Goal: Browse casually: Explore the website without a specific task or goal

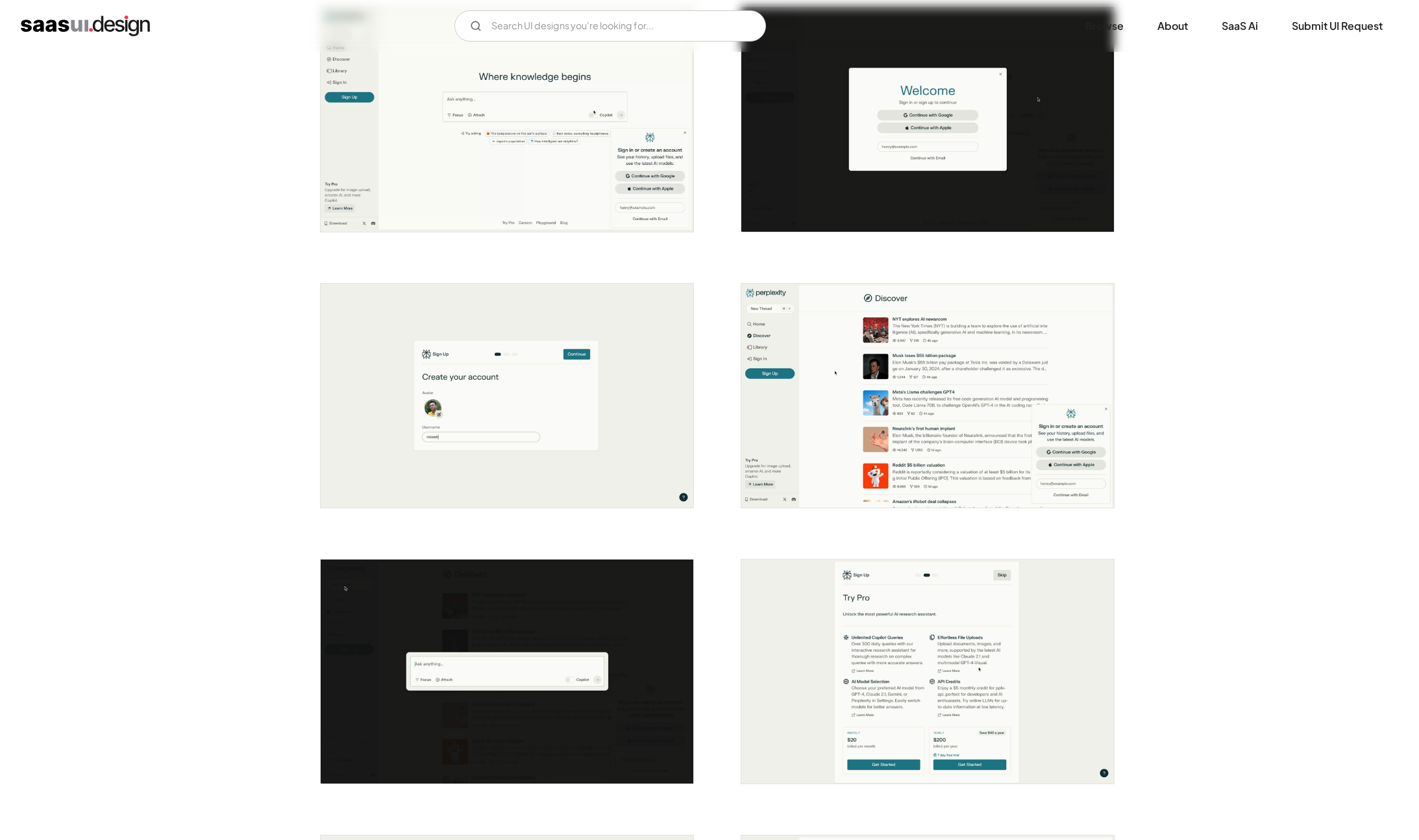
scroll to position [303, 0]
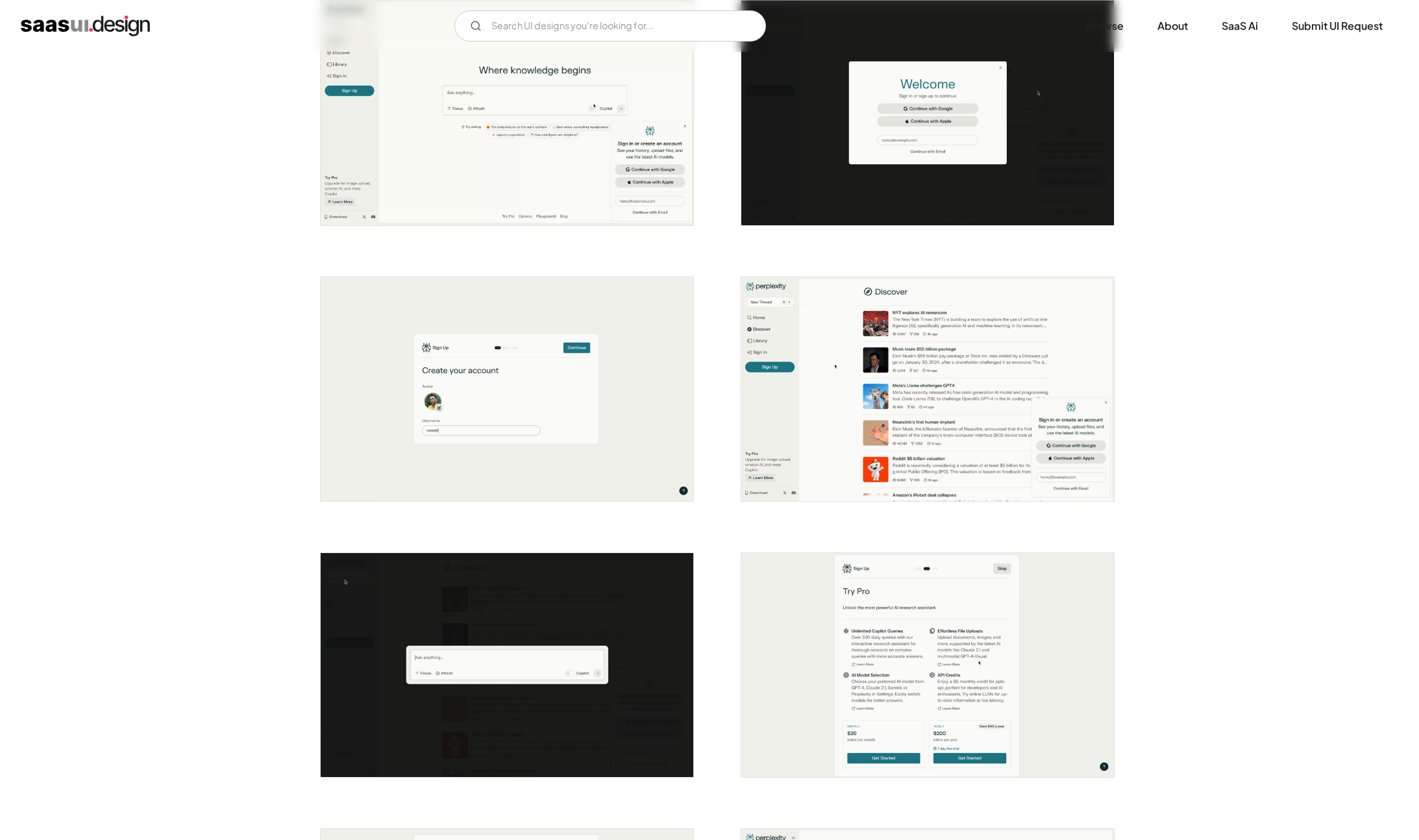
click at [899, 405] on img "open lightbox" at bounding box center [927, 389] width 373 height 224
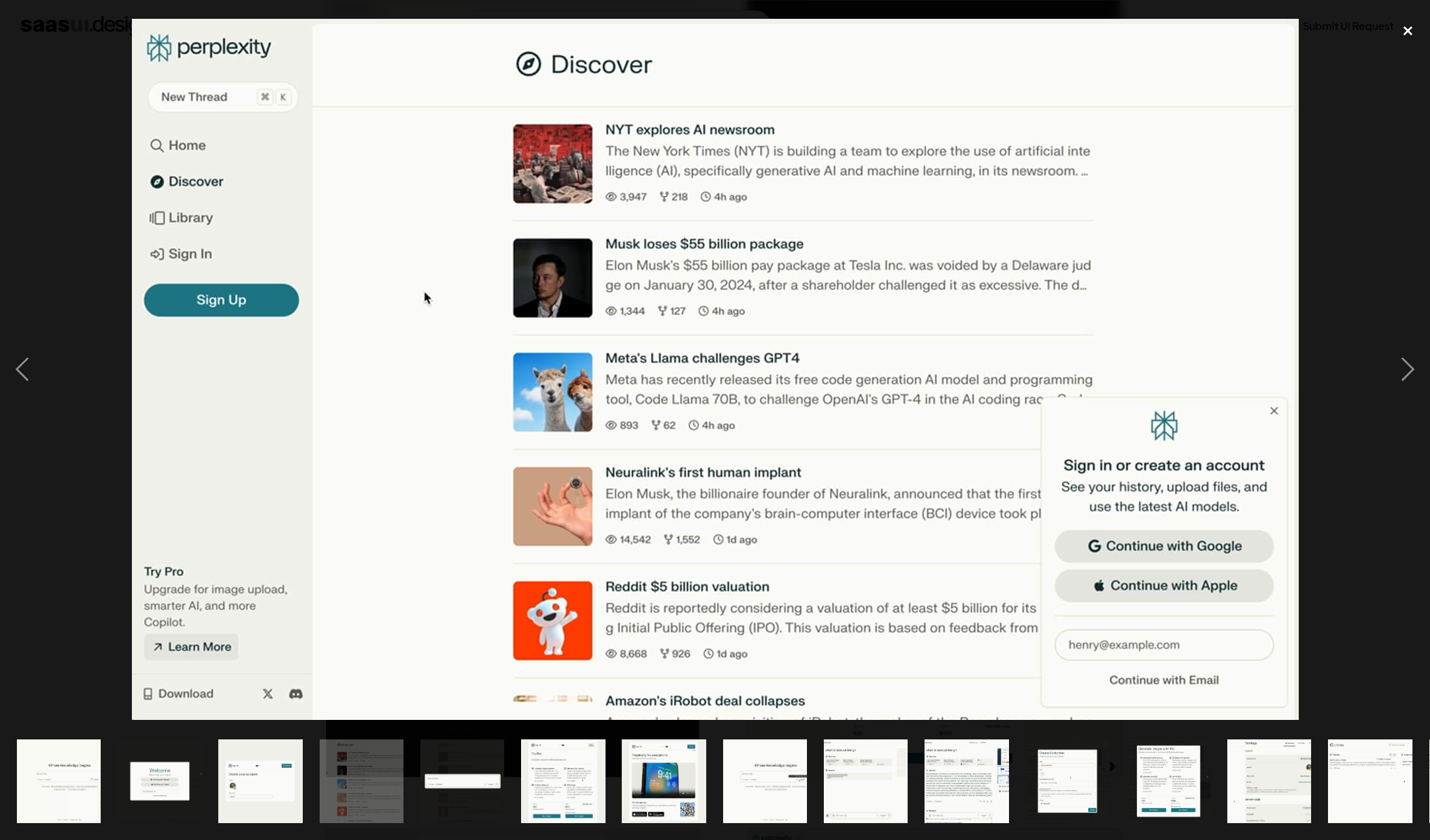
click at [1409, 30] on div "close lightbox" at bounding box center [1407, 31] width 44 height 28
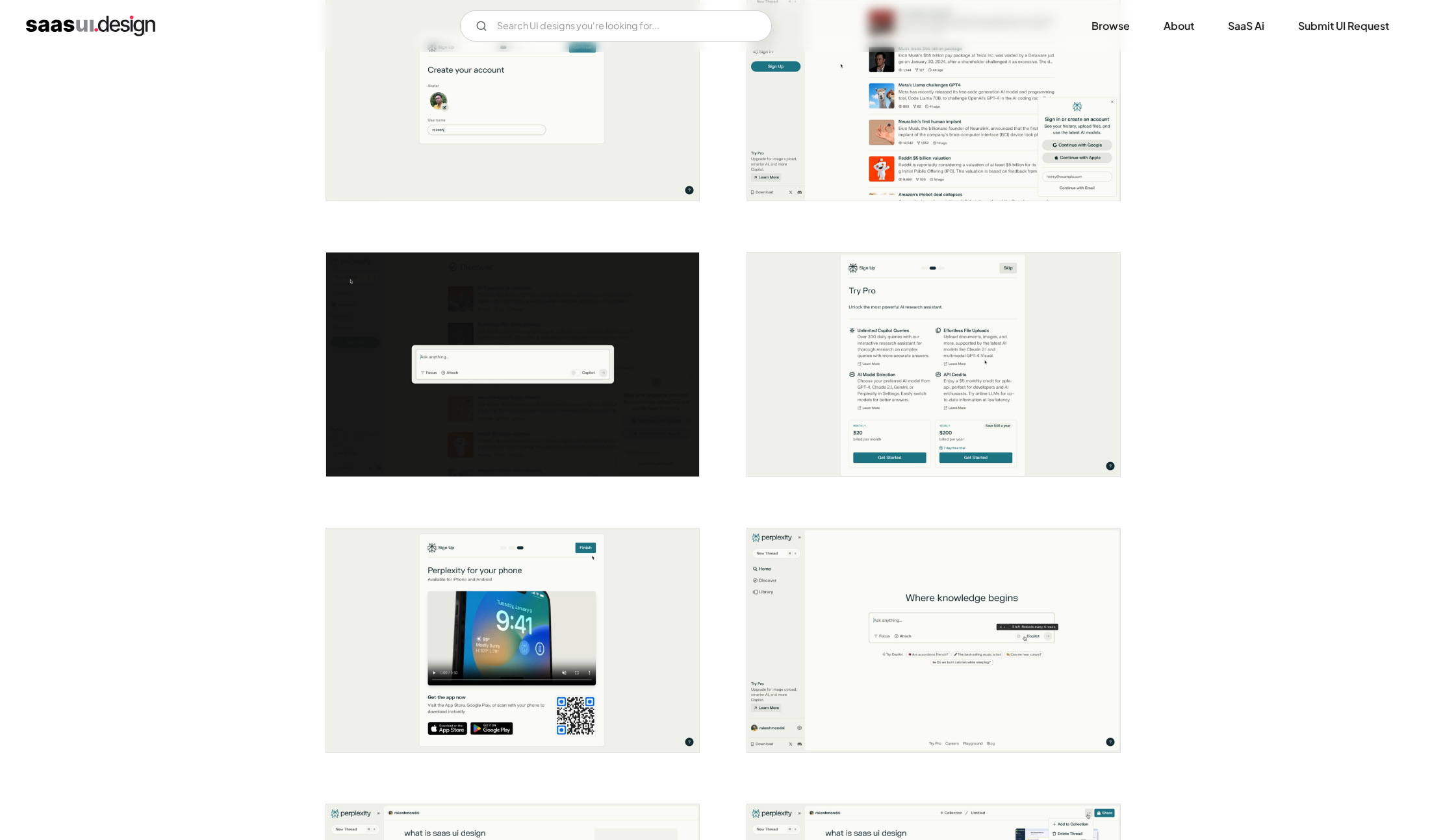
scroll to position [608, 0]
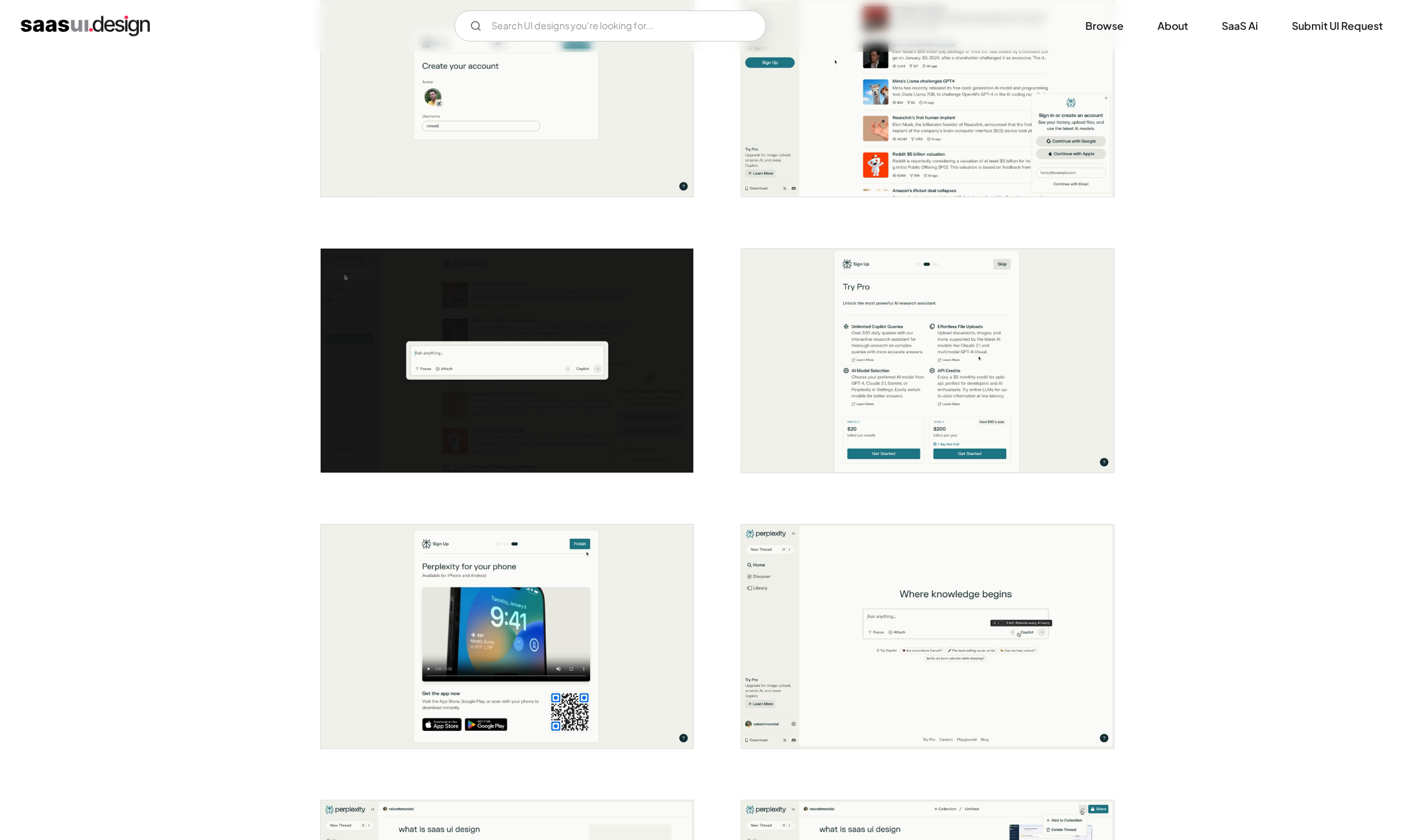
click at [1027, 363] on img "open lightbox" at bounding box center [927, 360] width 373 height 224
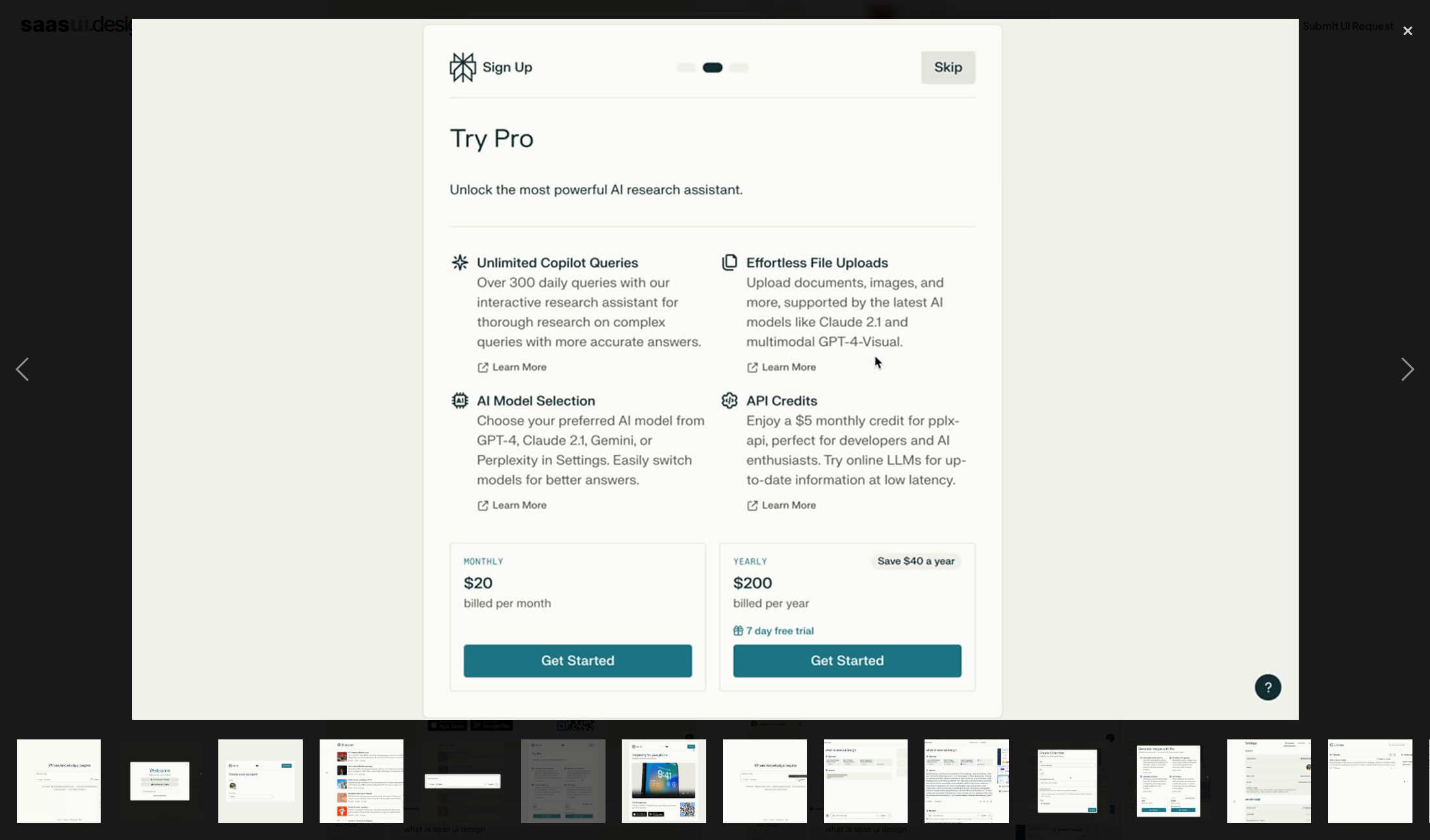
click at [891, 369] on img at bounding box center [715, 369] width 1166 height 701
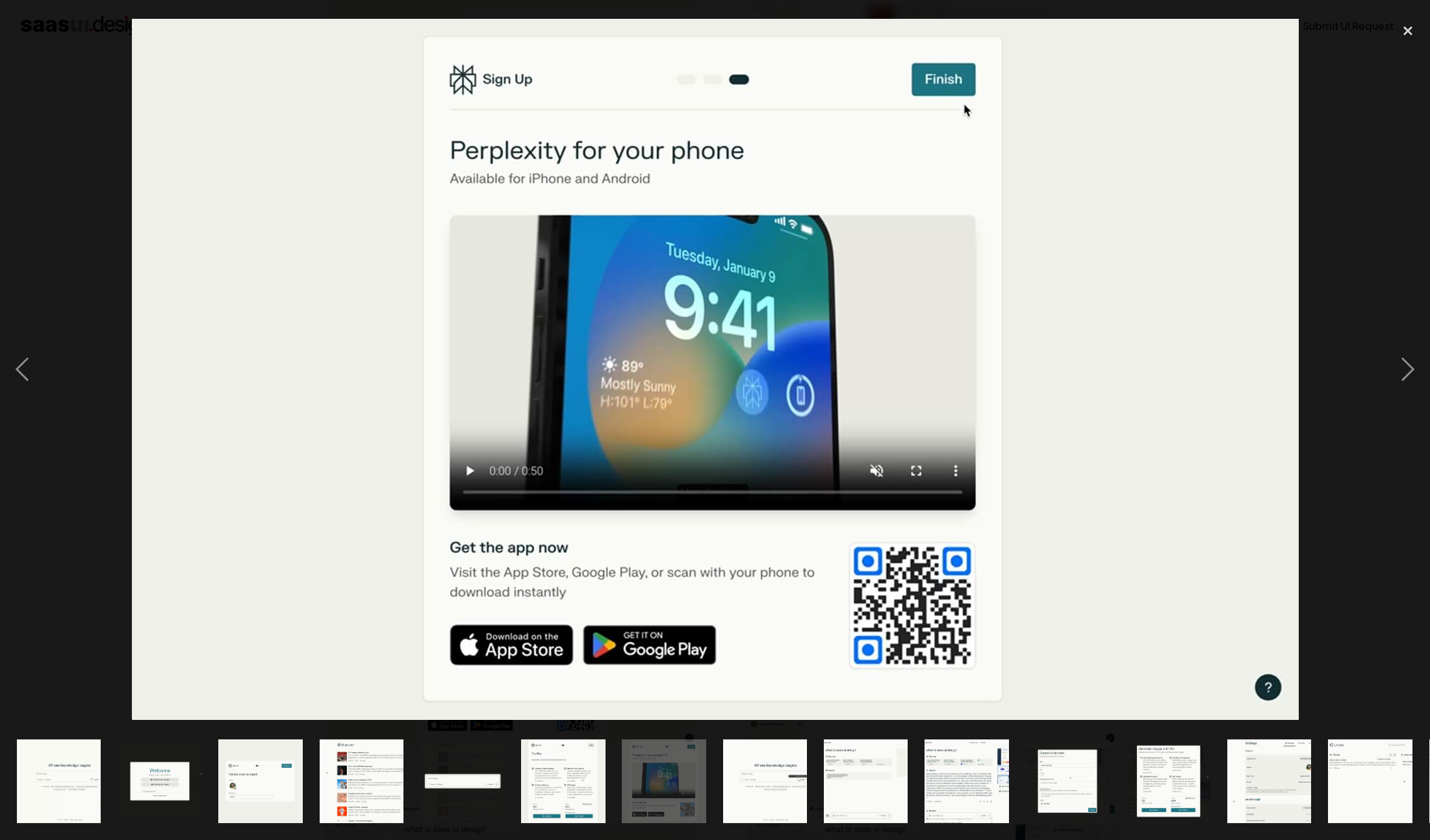
click at [891, 369] on img at bounding box center [715, 369] width 1166 height 701
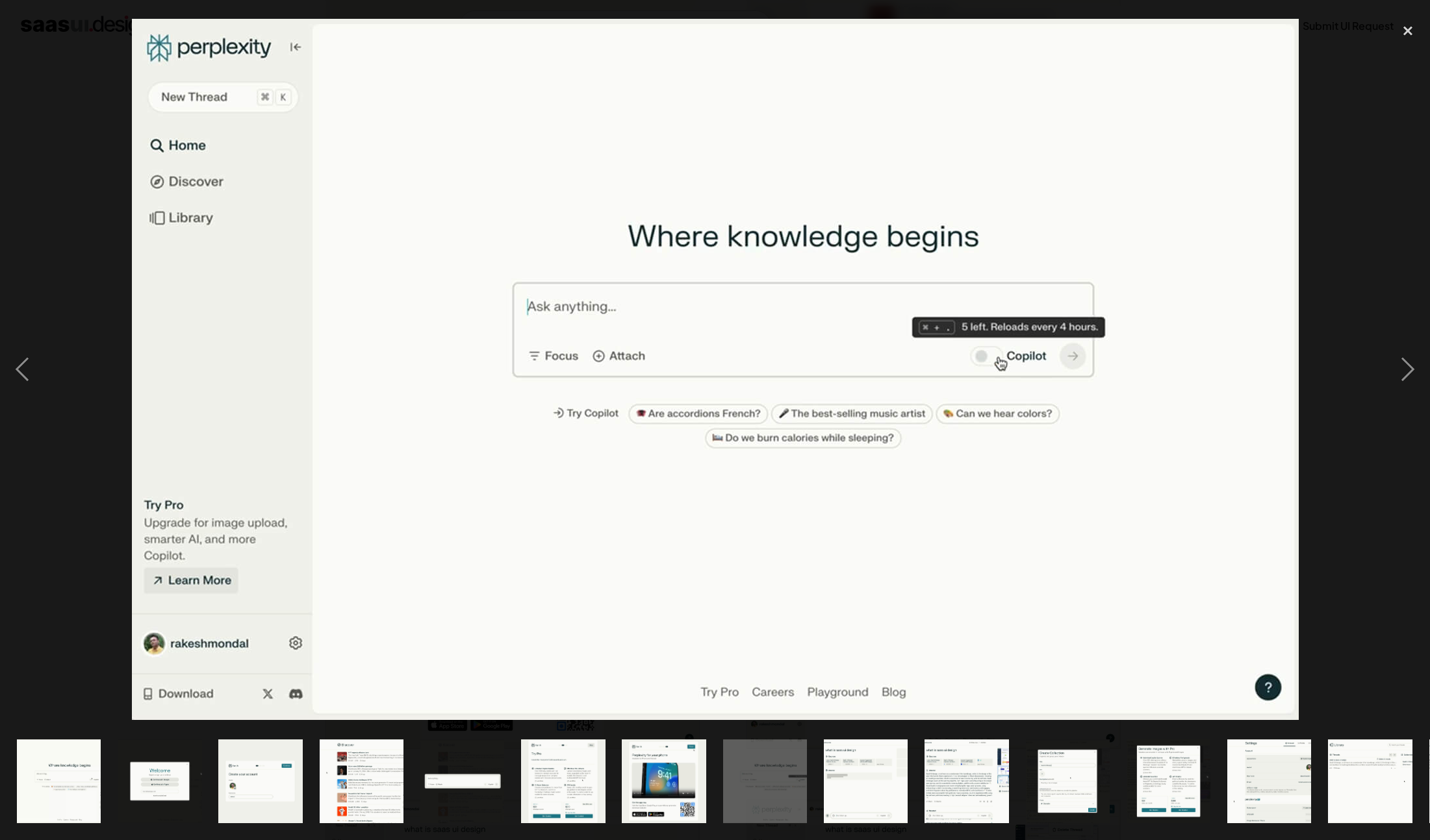
click at [891, 369] on img at bounding box center [715, 369] width 1166 height 701
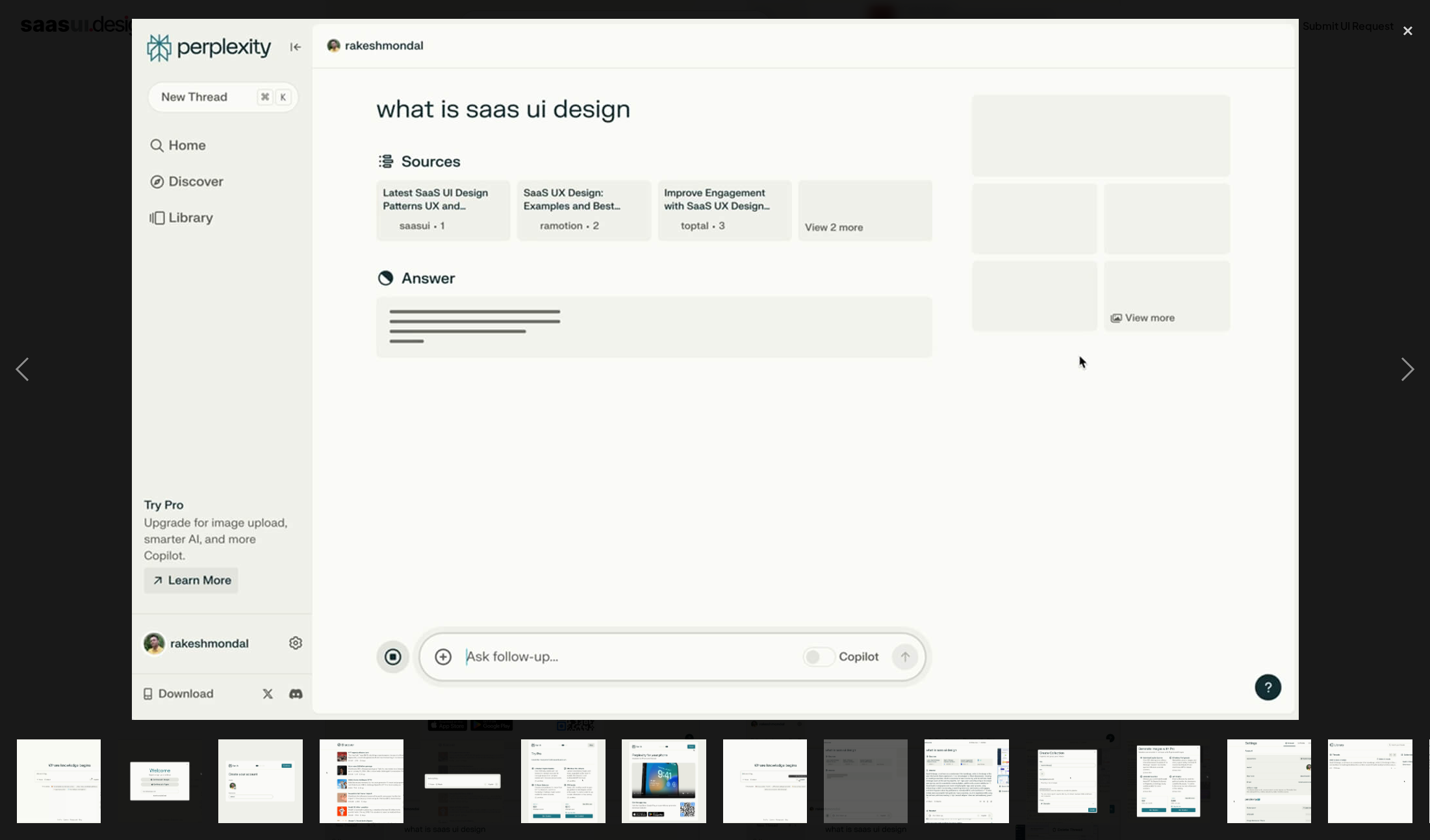
click at [891, 369] on img at bounding box center [715, 369] width 1166 height 701
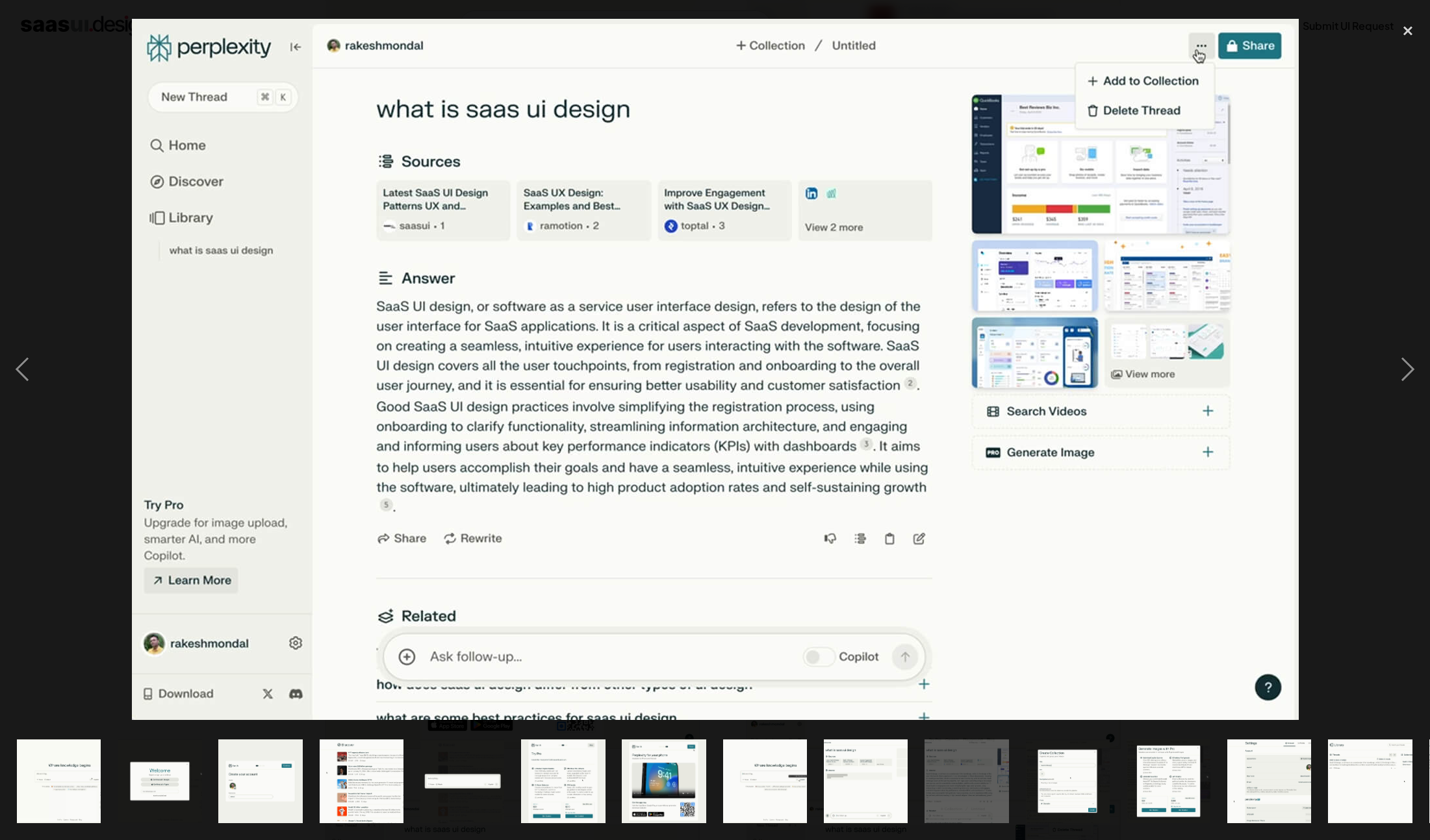
click at [1059, 418] on img at bounding box center [715, 369] width 1166 height 701
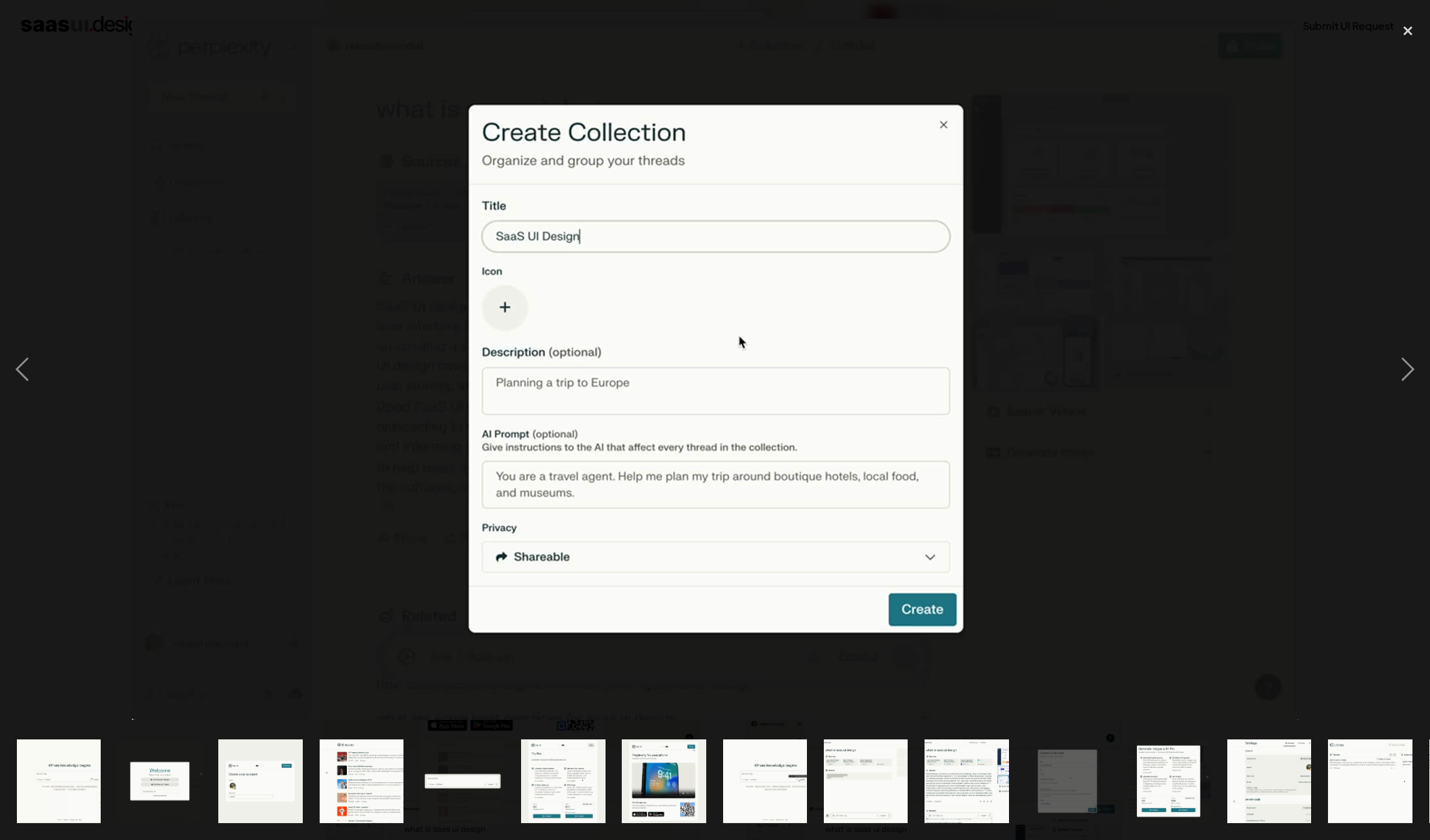
click at [1059, 418] on img at bounding box center [715, 369] width 1166 height 701
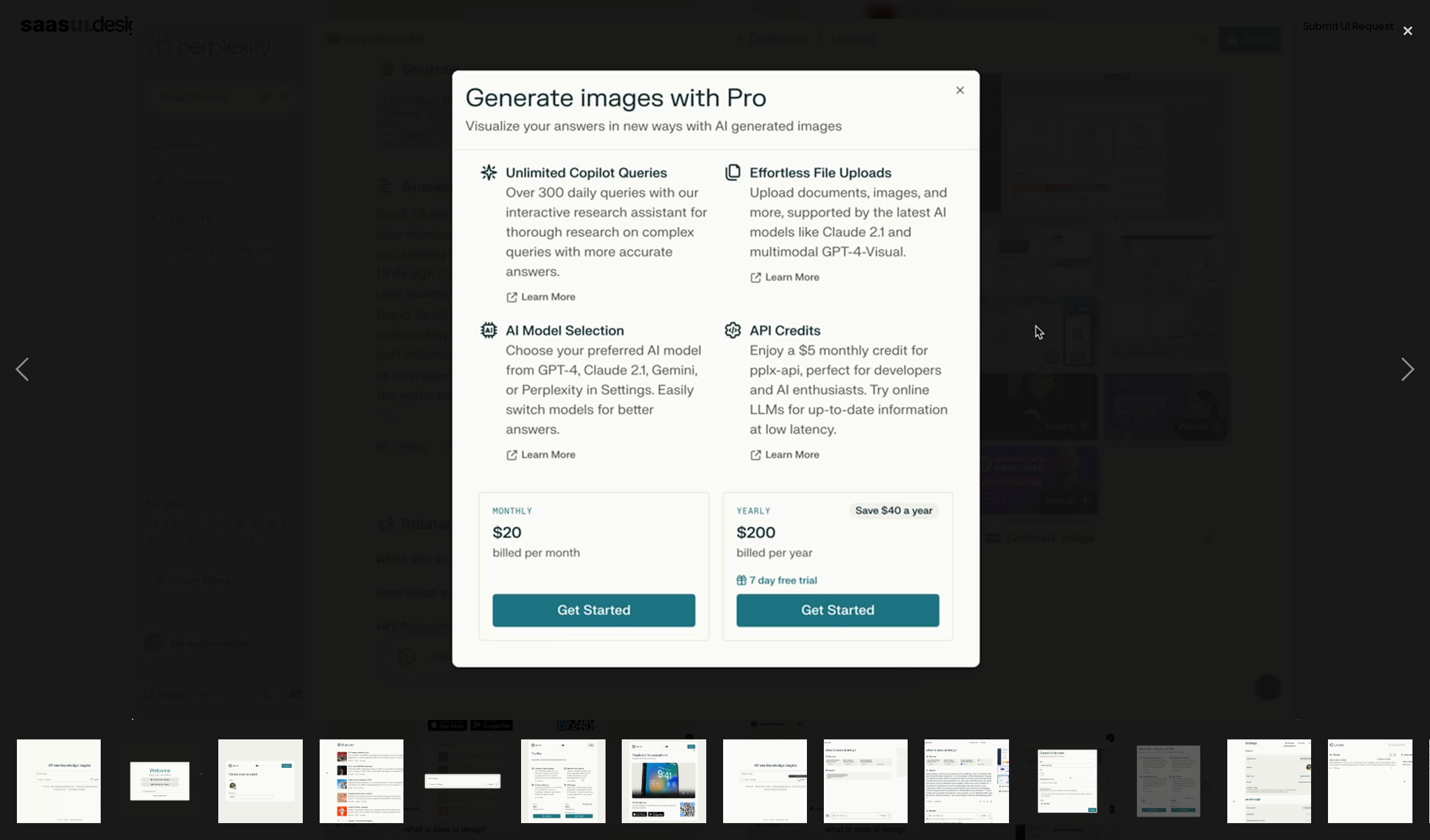
click at [1059, 418] on img at bounding box center [715, 369] width 1166 height 701
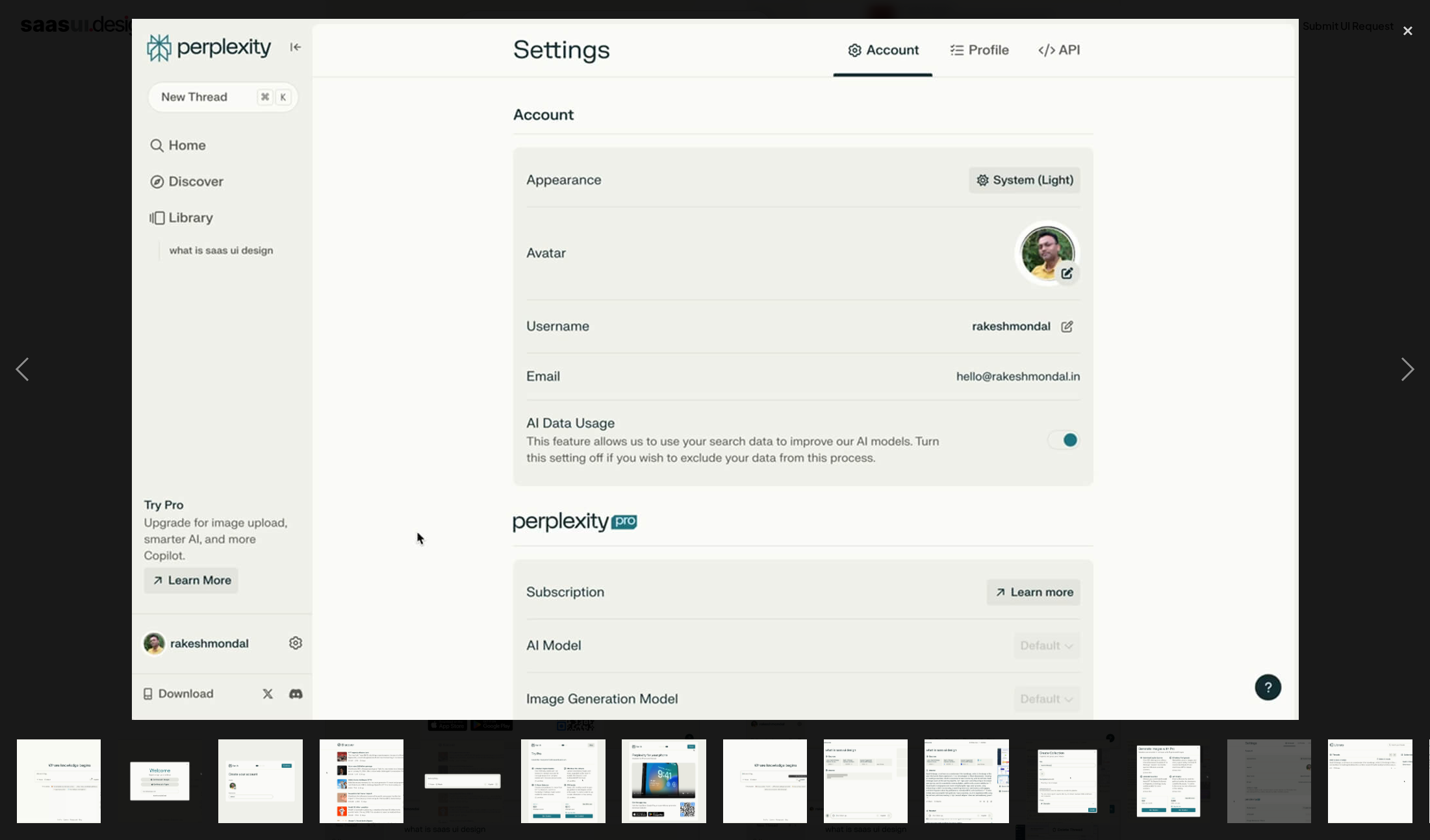
click at [1059, 418] on img at bounding box center [715, 369] width 1166 height 701
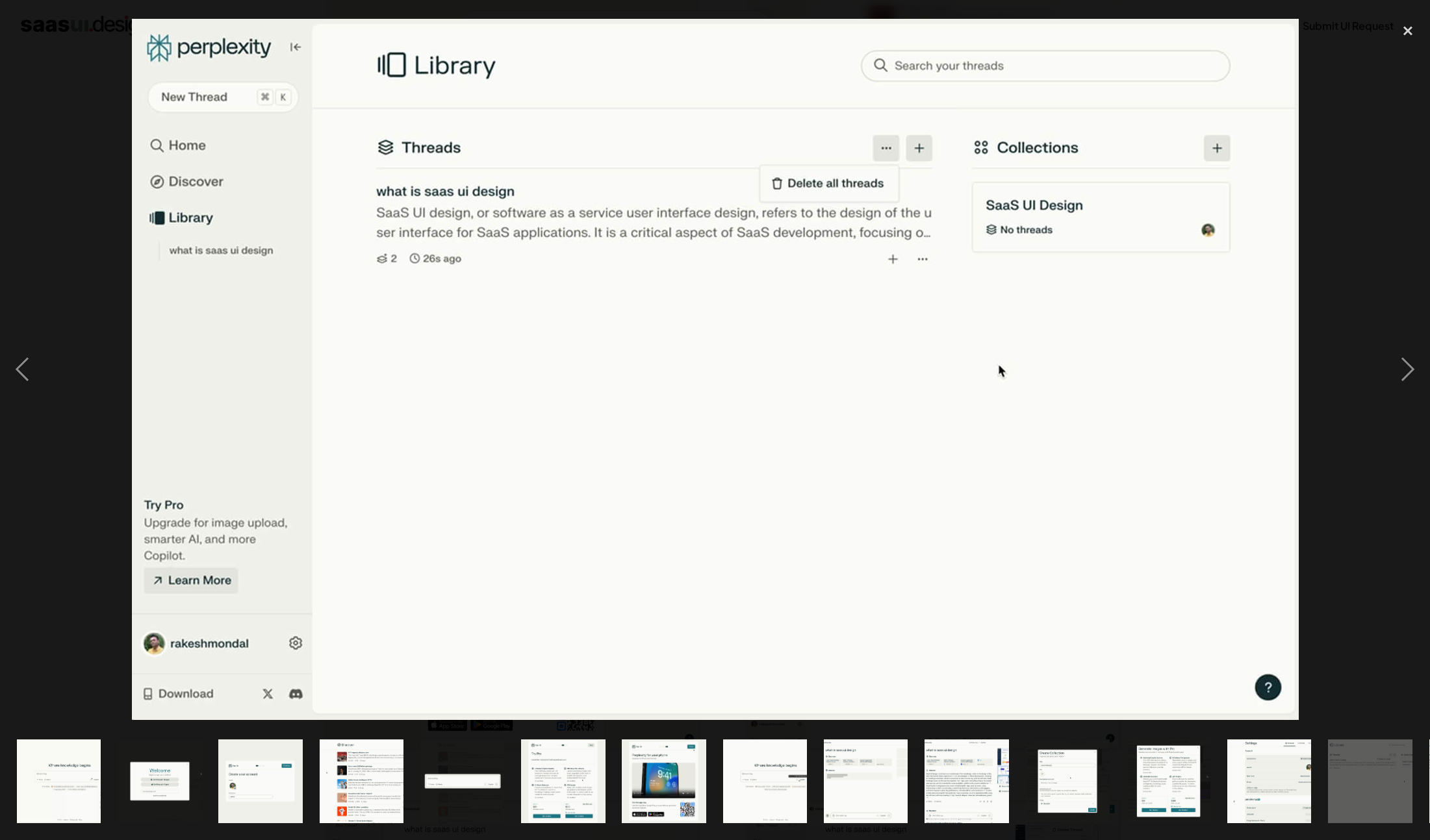
click at [1059, 418] on img at bounding box center [715, 369] width 1166 height 701
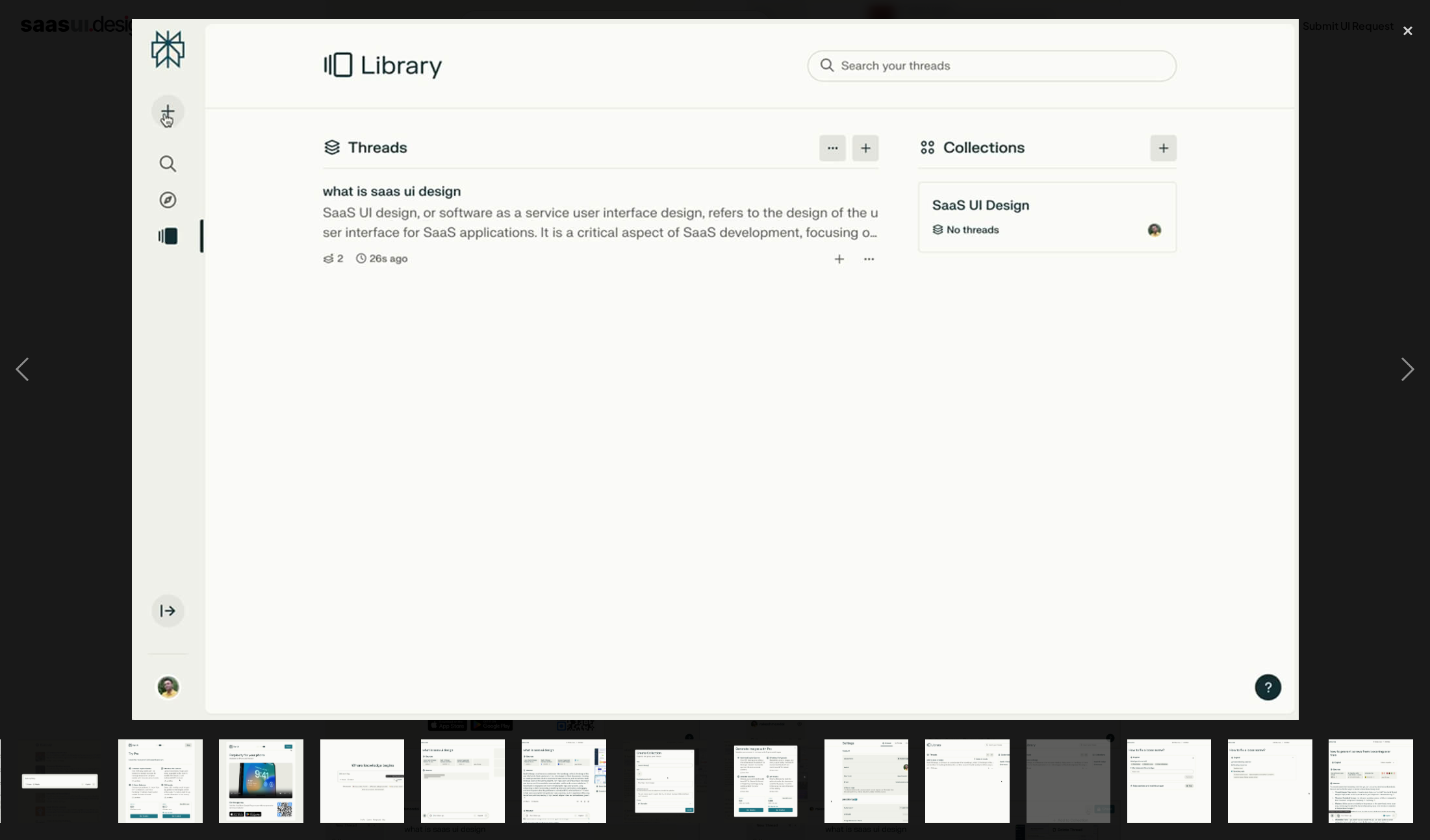
scroll to position [0, 403]
click at [1059, 418] on img at bounding box center [715, 369] width 1166 height 701
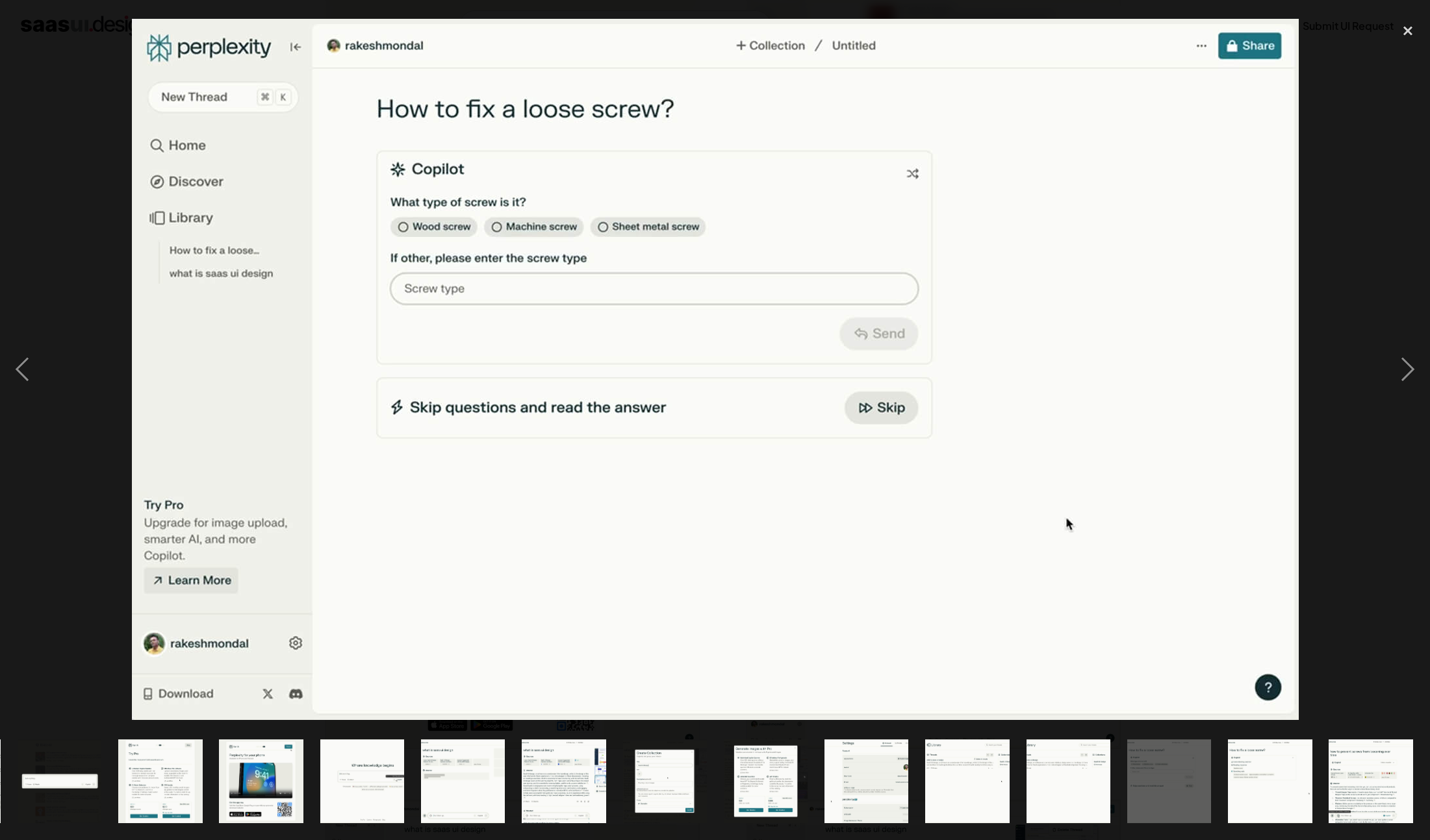
click at [1059, 418] on img at bounding box center [715, 369] width 1166 height 701
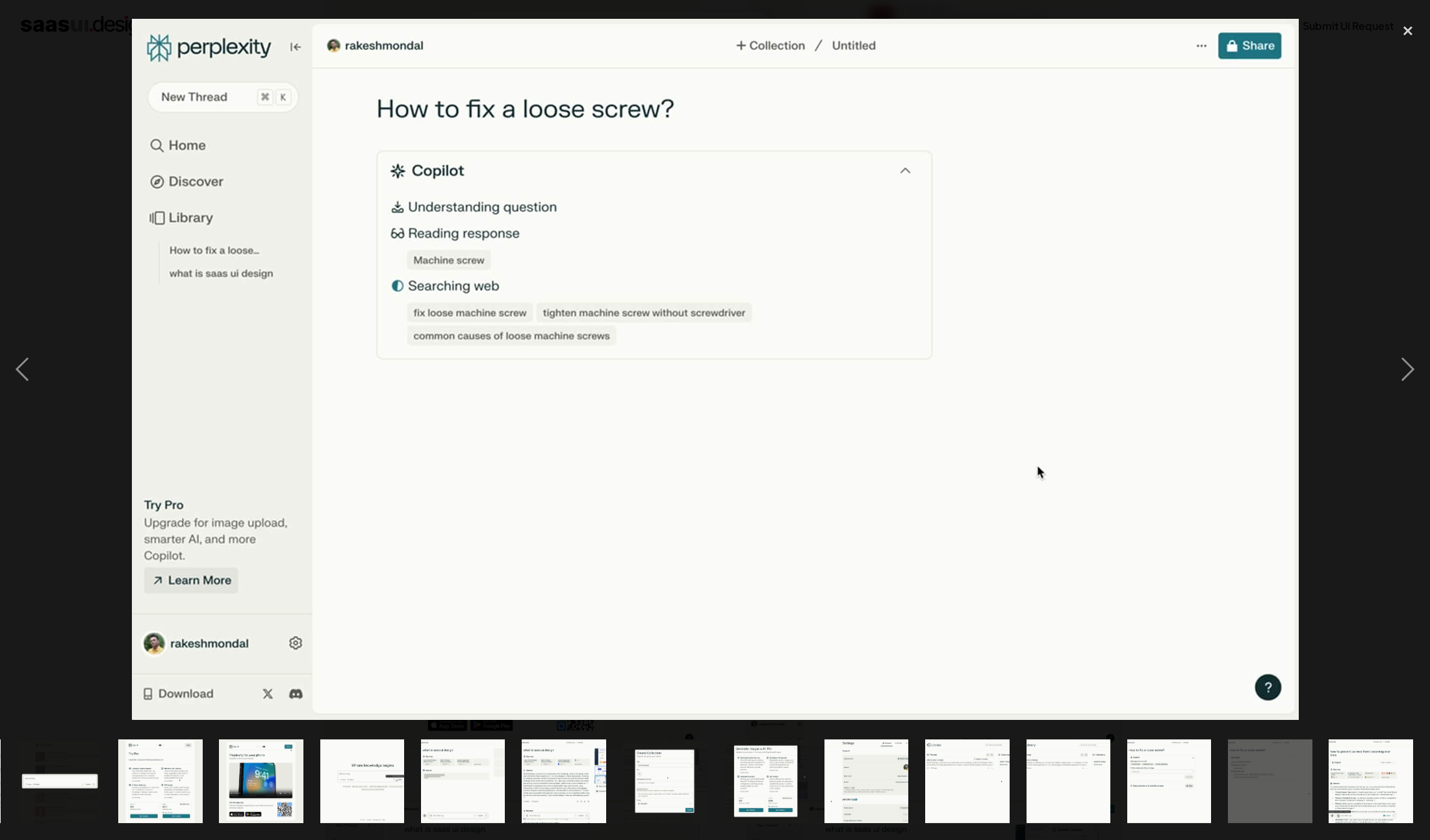
click at [1059, 418] on img at bounding box center [715, 369] width 1166 height 701
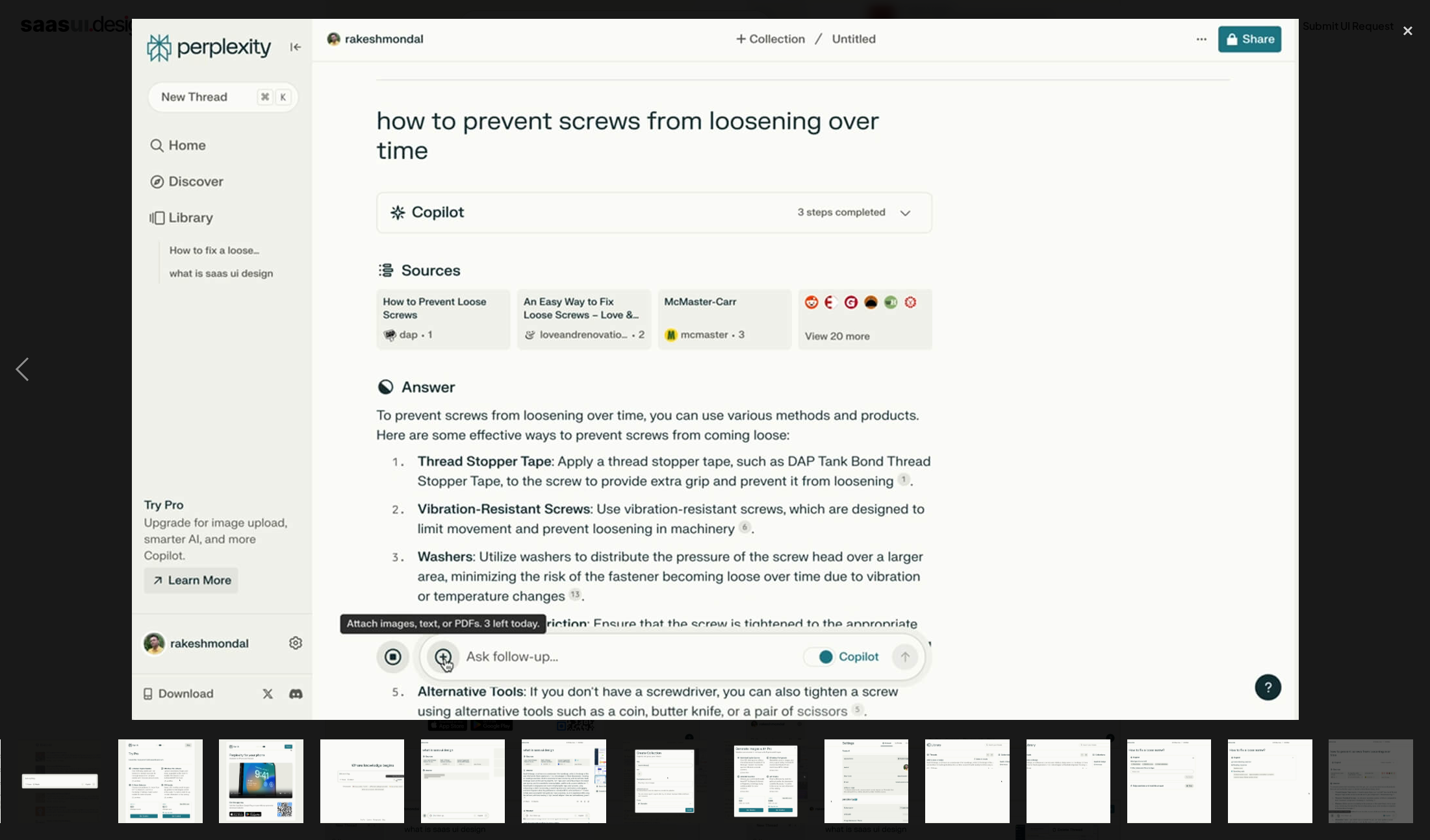
click at [1075, 406] on img at bounding box center [715, 369] width 1166 height 701
click at [238, 378] on img at bounding box center [715, 369] width 1166 height 701
click at [21, 367] on div "previous image" at bounding box center [22, 370] width 44 height 706
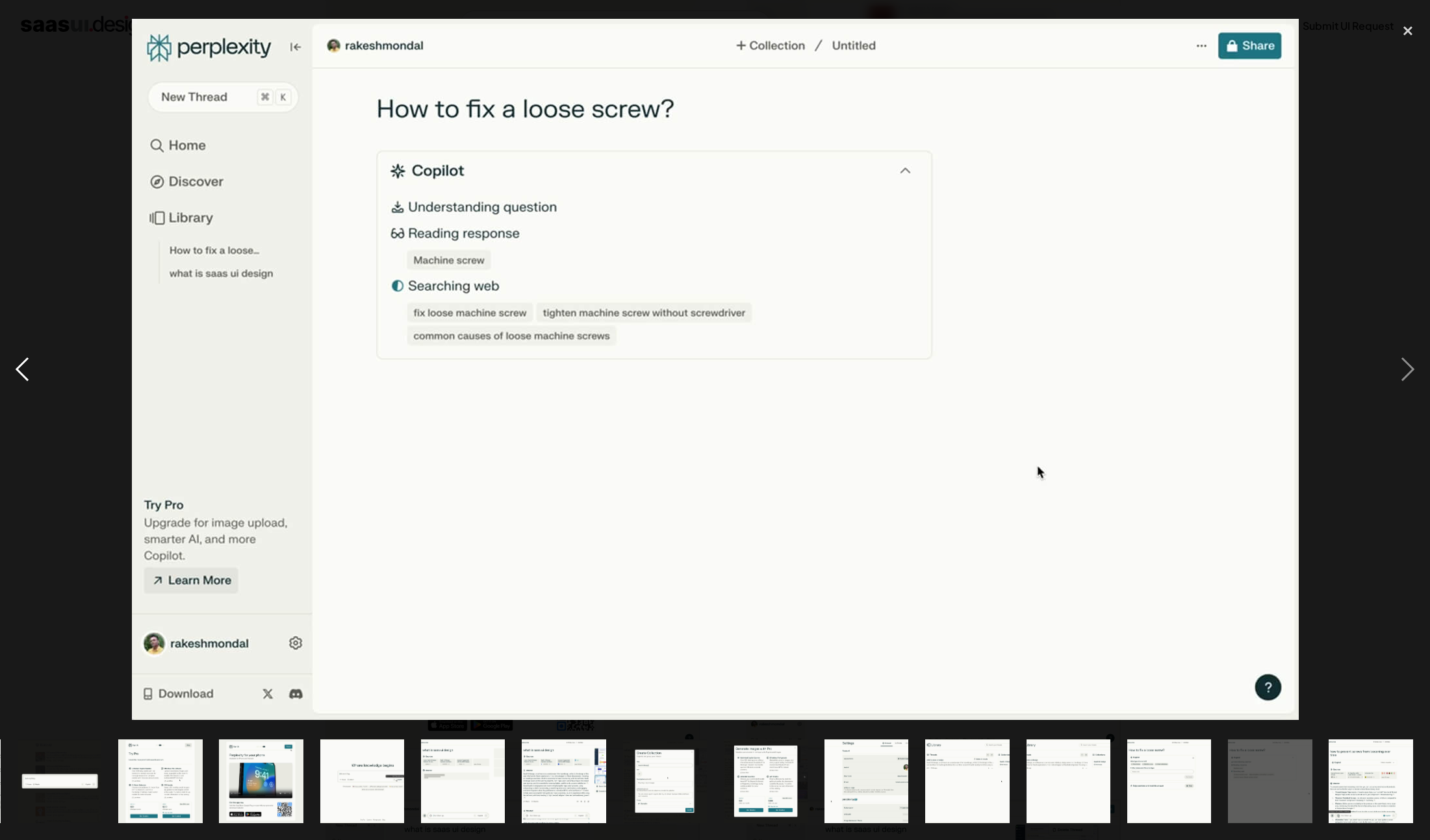
click at [21, 367] on div "previous image" at bounding box center [22, 370] width 44 height 706
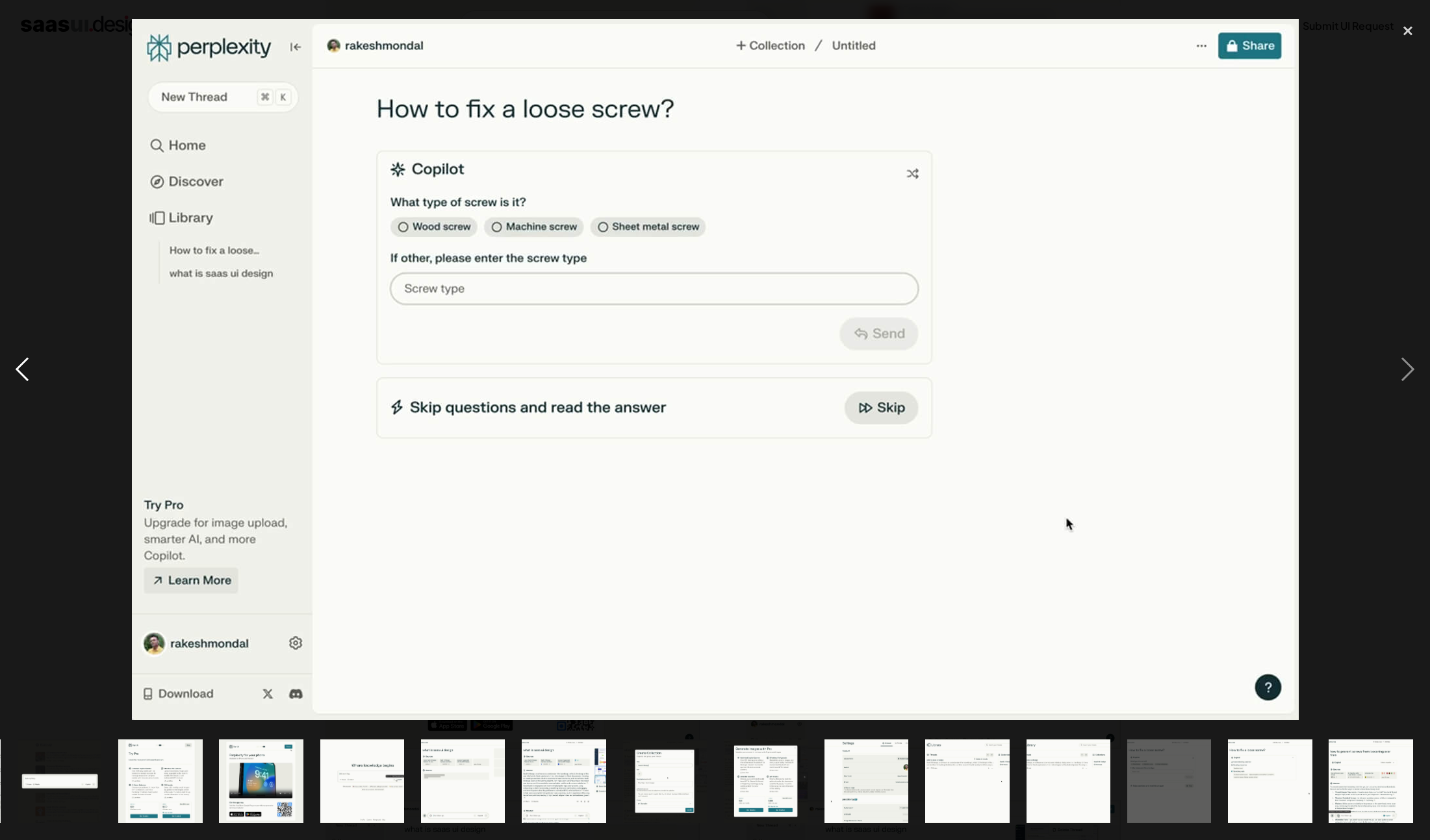
click at [21, 367] on div "previous image" at bounding box center [22, 370] width 44 height 706
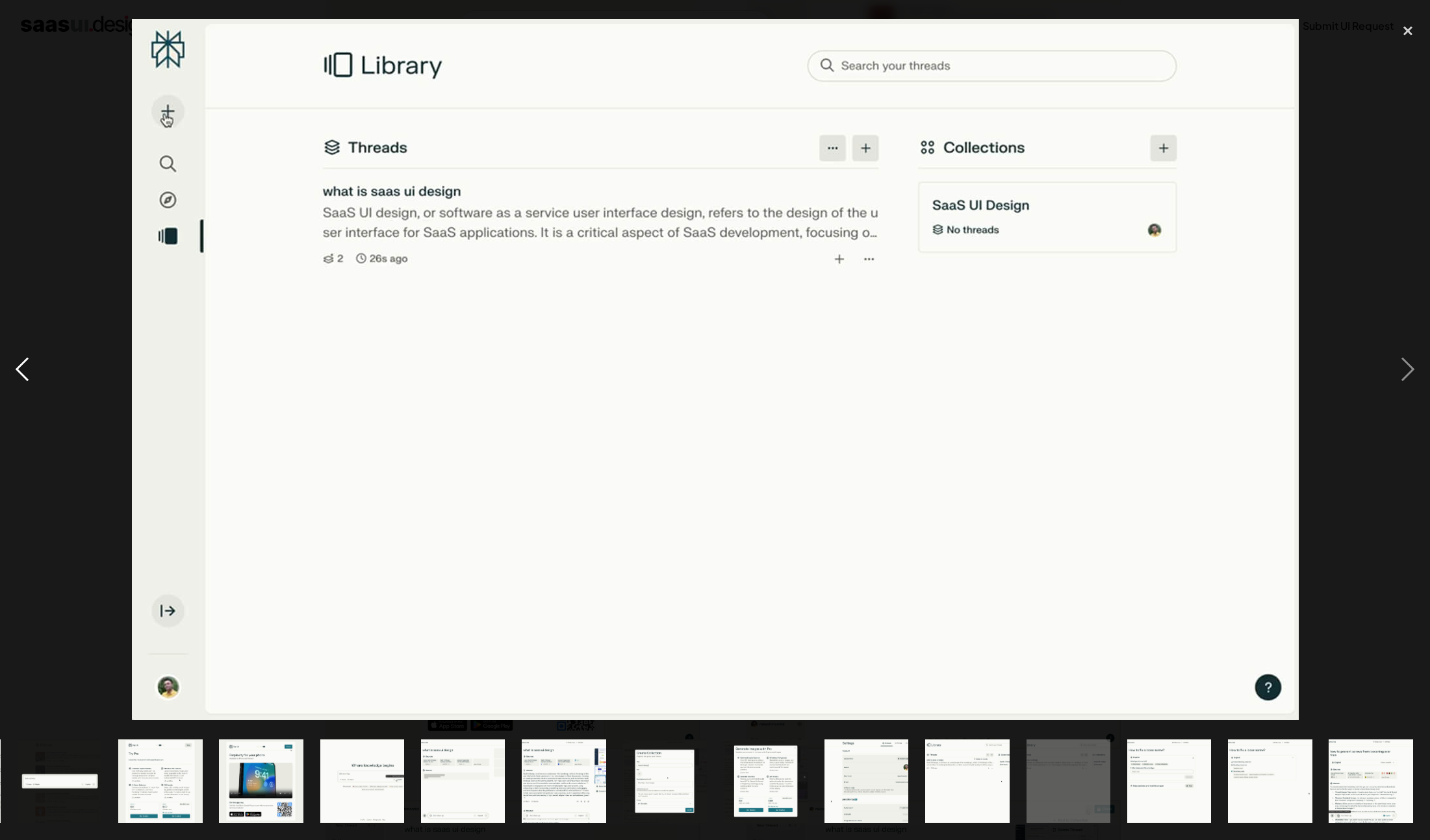
click at [21, 367] on div "previous image" at bounding box center [22, 370] width 44 height 706
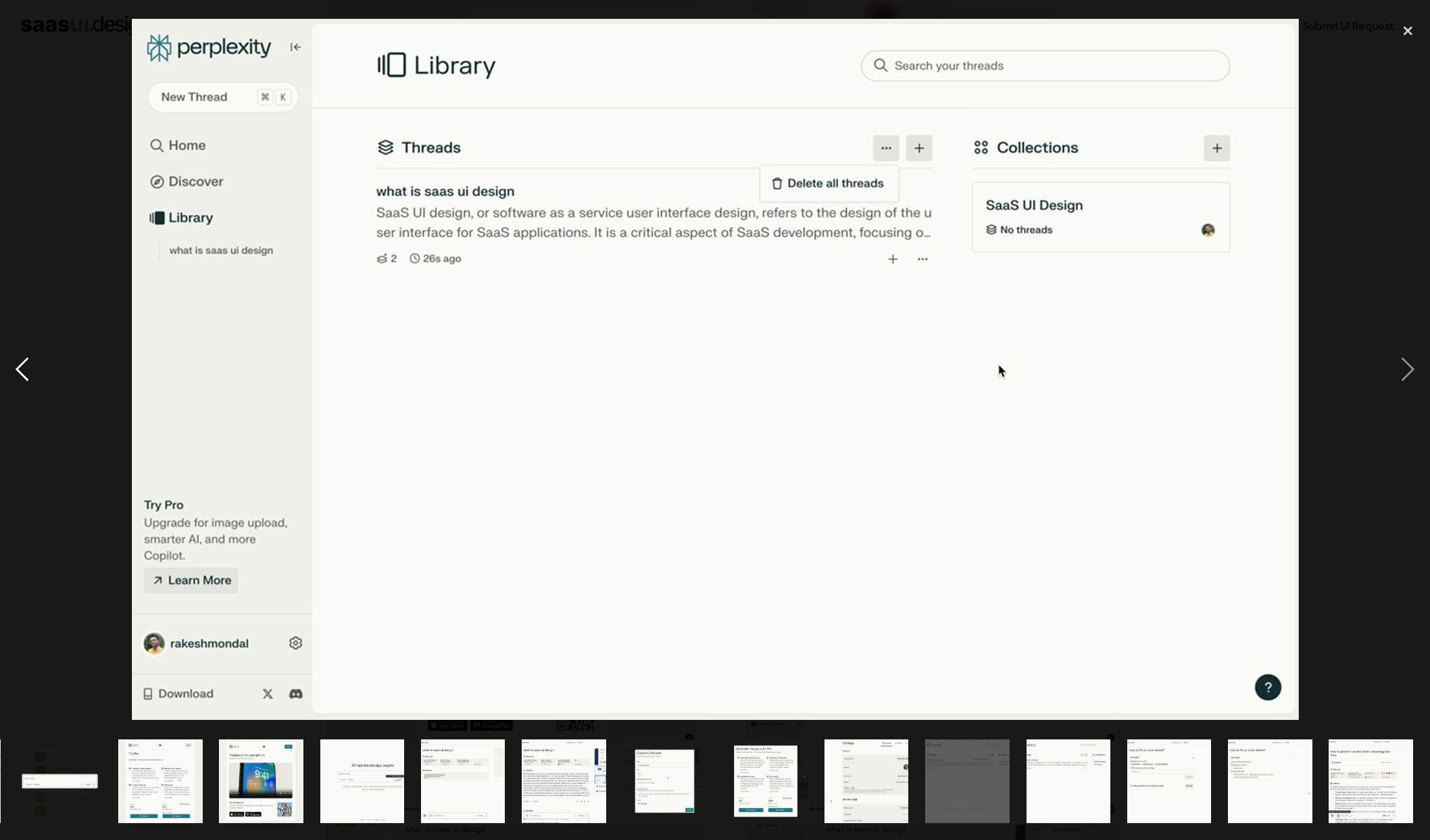
click at [21, 367] on div "previous image" at bounding box center [22, 370] width 44 height 706
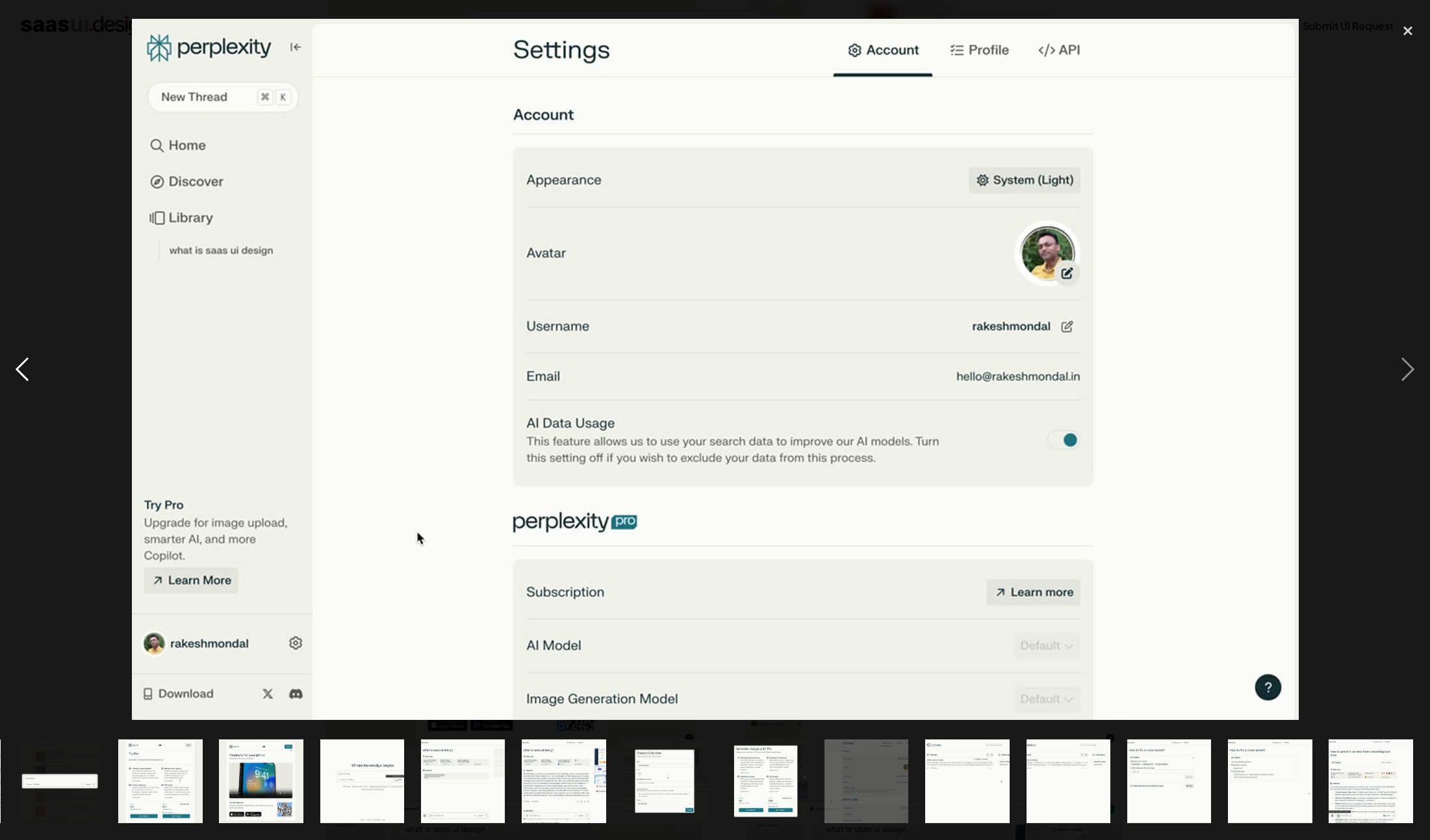
click at [21, 367] on div "previous image" at bounding box center [22, 370] width 44 height 706
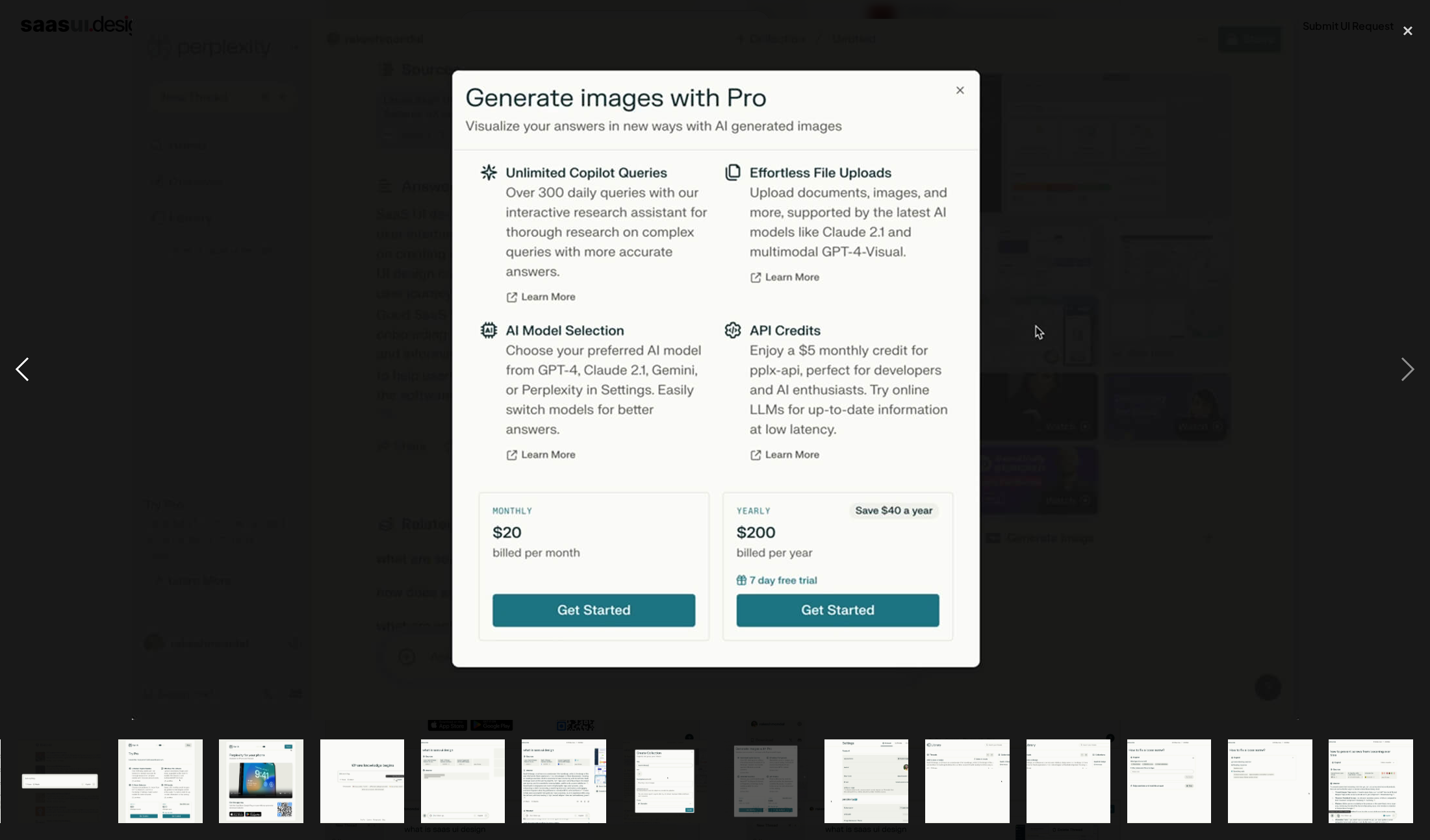
click at [21, 367] on div "previous image" at bounding box center [22, 370] width 44 height 706
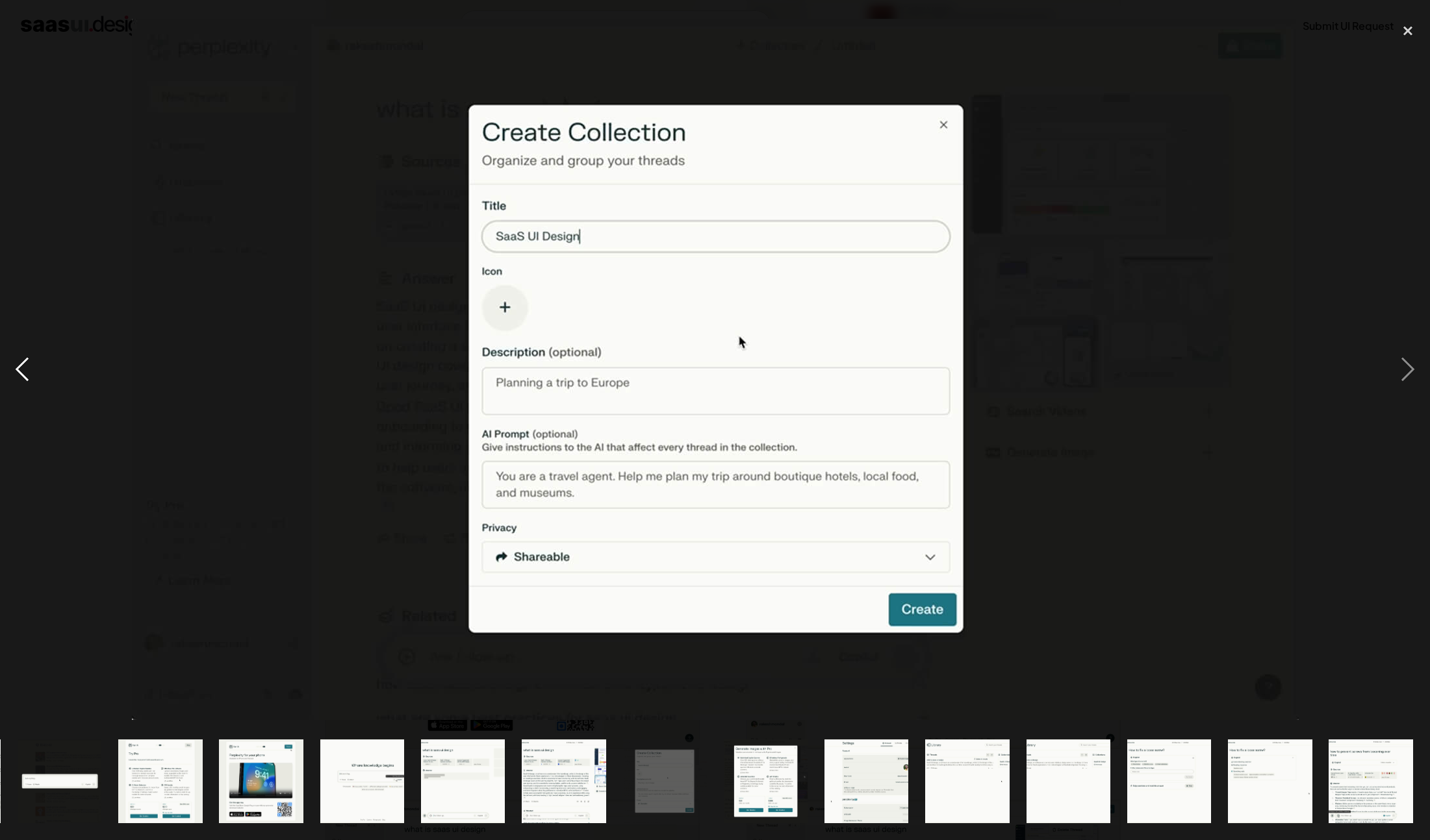
click at [21, 367] on div "previous image" at bounding box center [22, 370] width 44 height 706
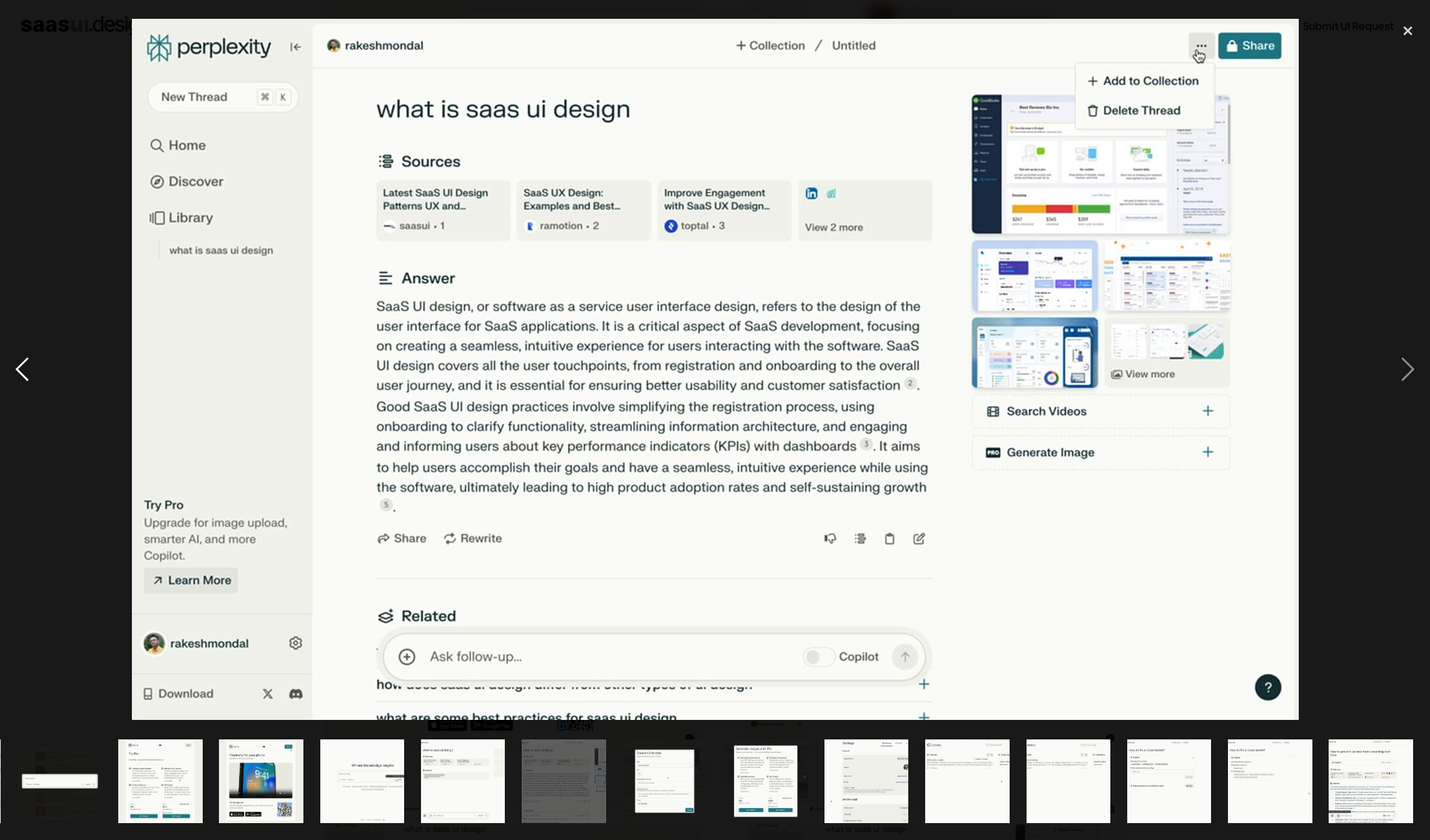
click at [21, 367] on div "previous image" at bounding box center [22, 370] width 44 height 706
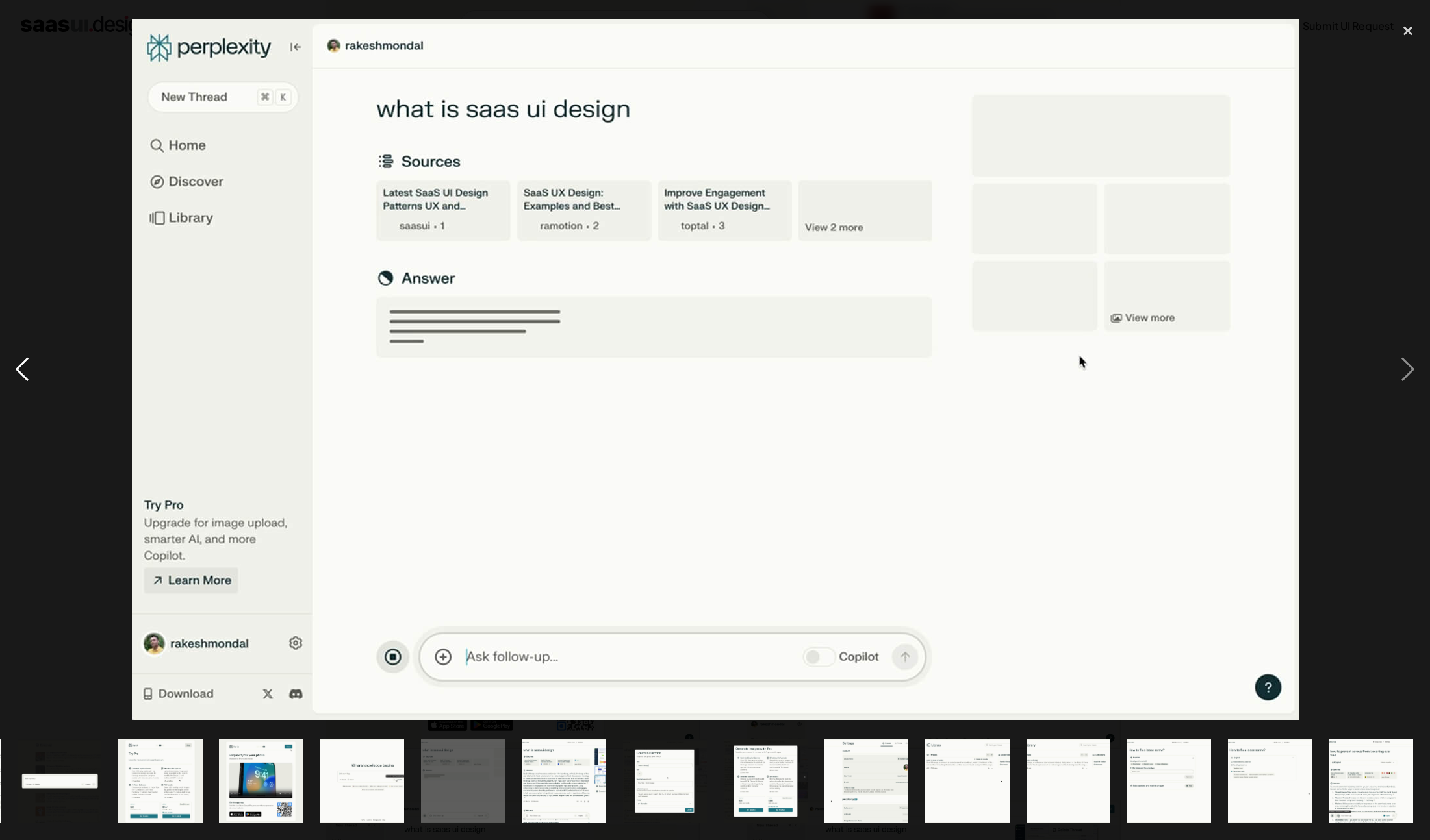
click at [21, 367] on div "previous image" at bounding box center [22, 370] width 44 height 706
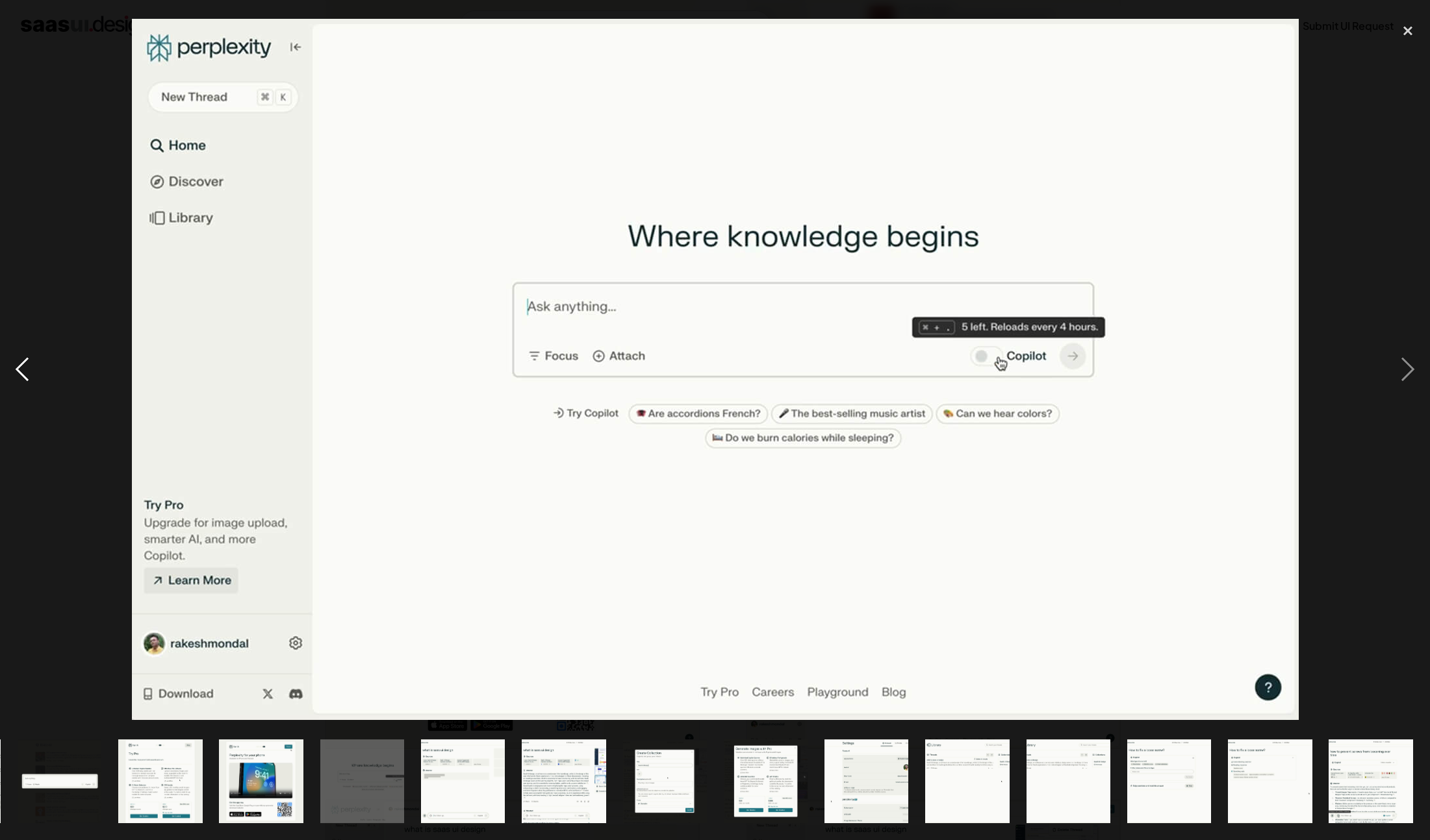
click at [21, 367] on div "previous image" at bounding box center [22, 370] width 44 height 706
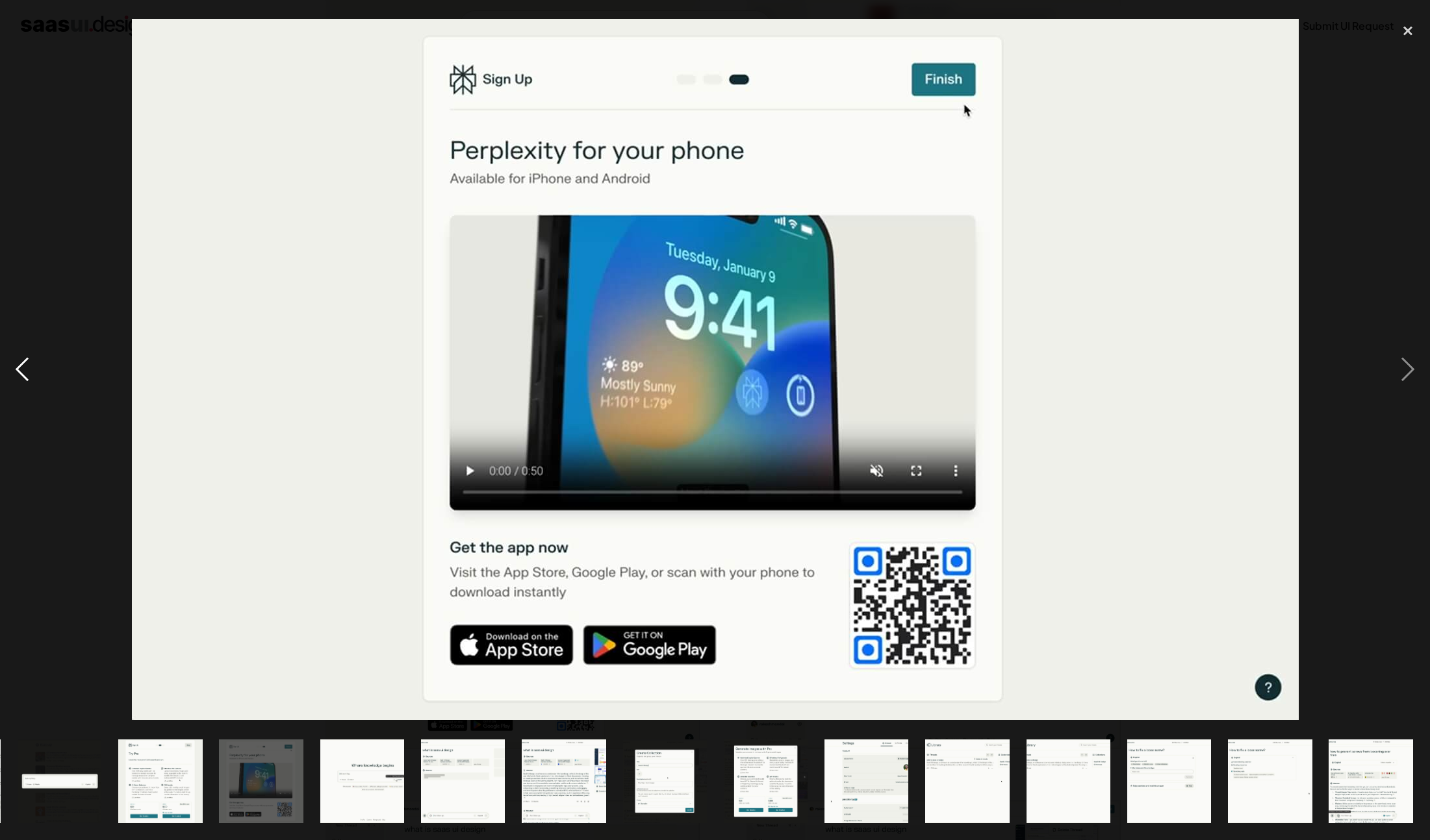
click at [21, 367] on div "previous image" at bounding box center [22, 370] width 44 height 706
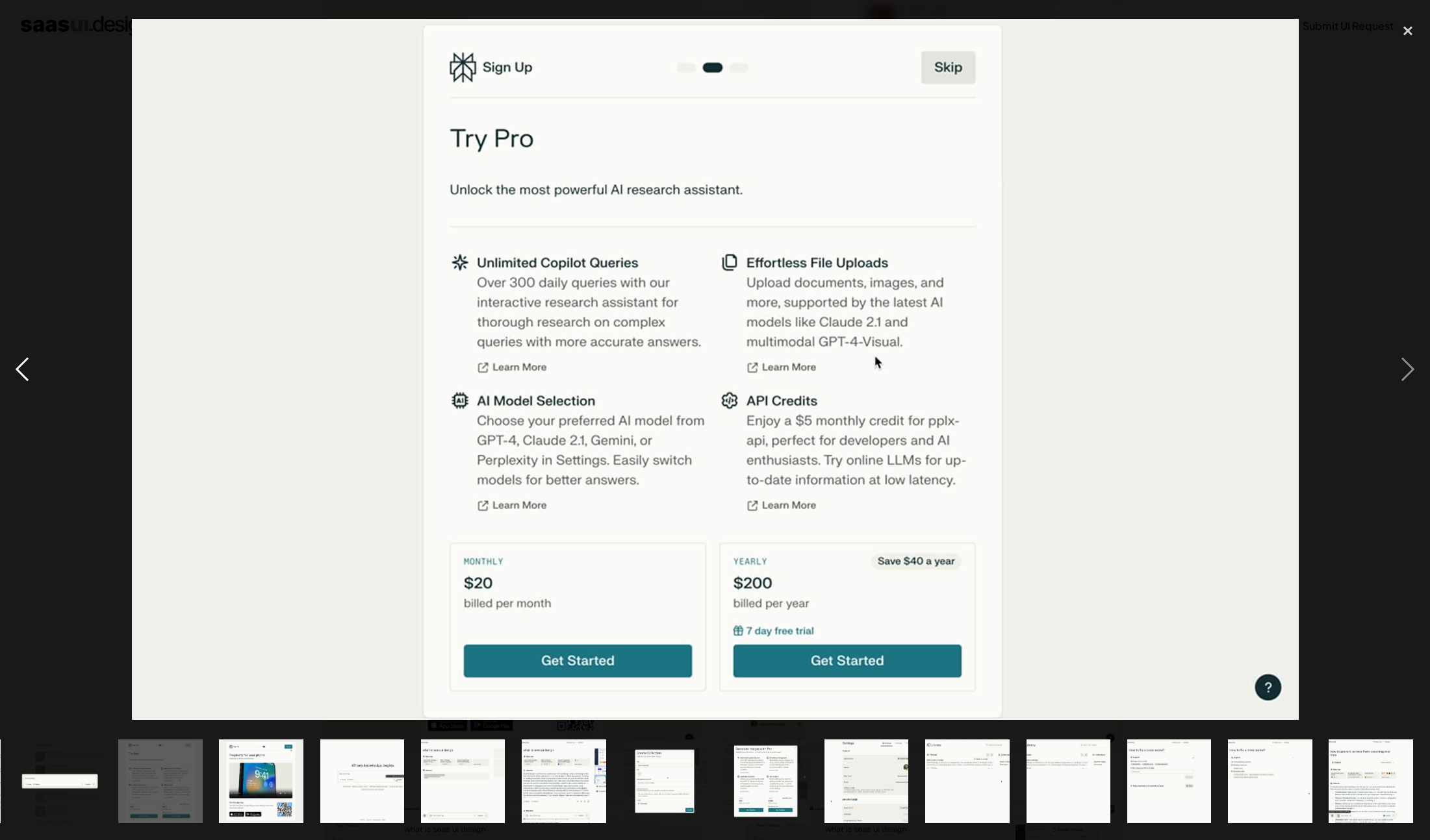
click at [21, 367] on div "previous image" at bounding box center [22, 370] width 44 height 706
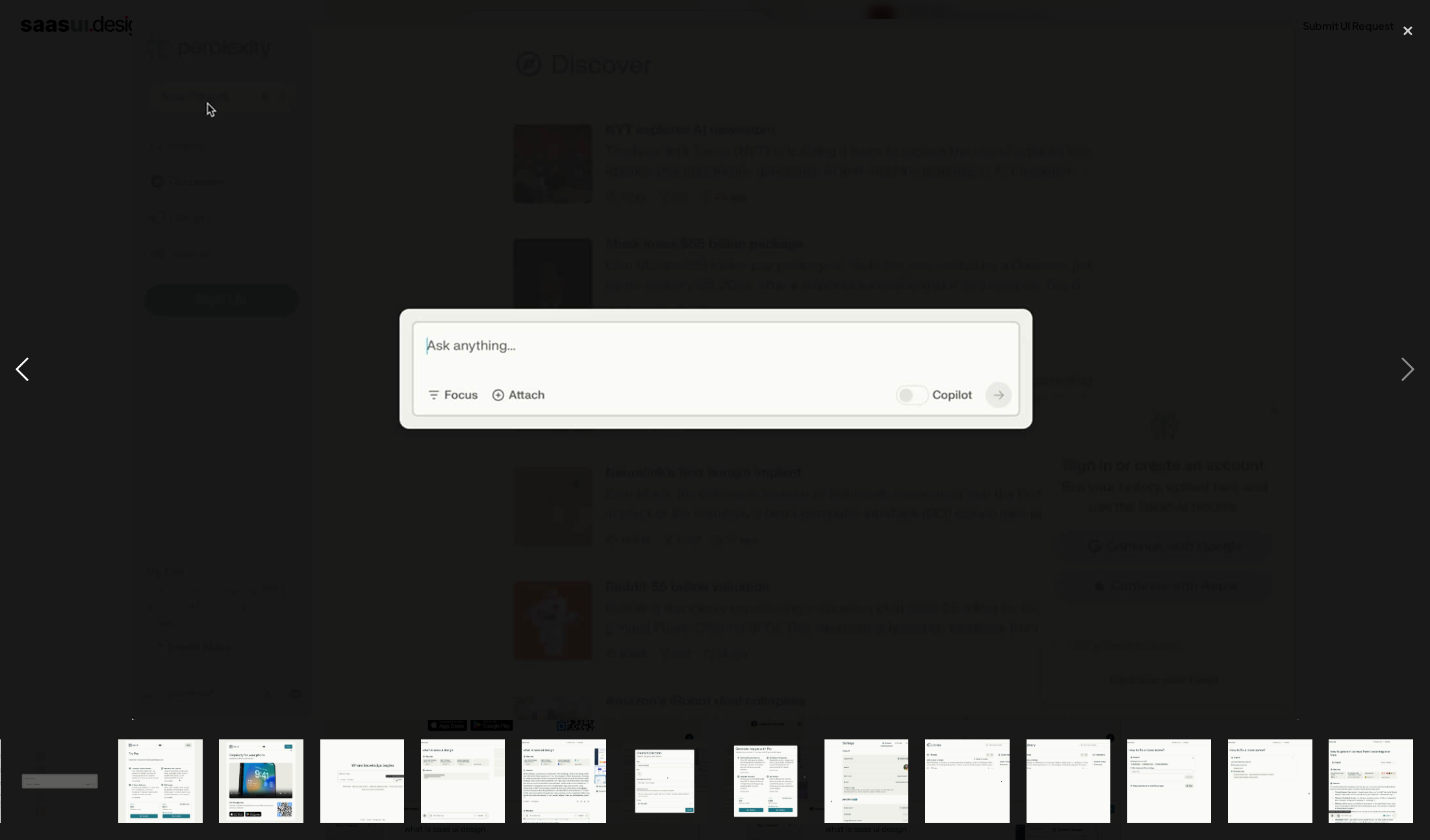
click at [21, 367] on div "previous image" at bounding box center [22, 370] width 44 height 706
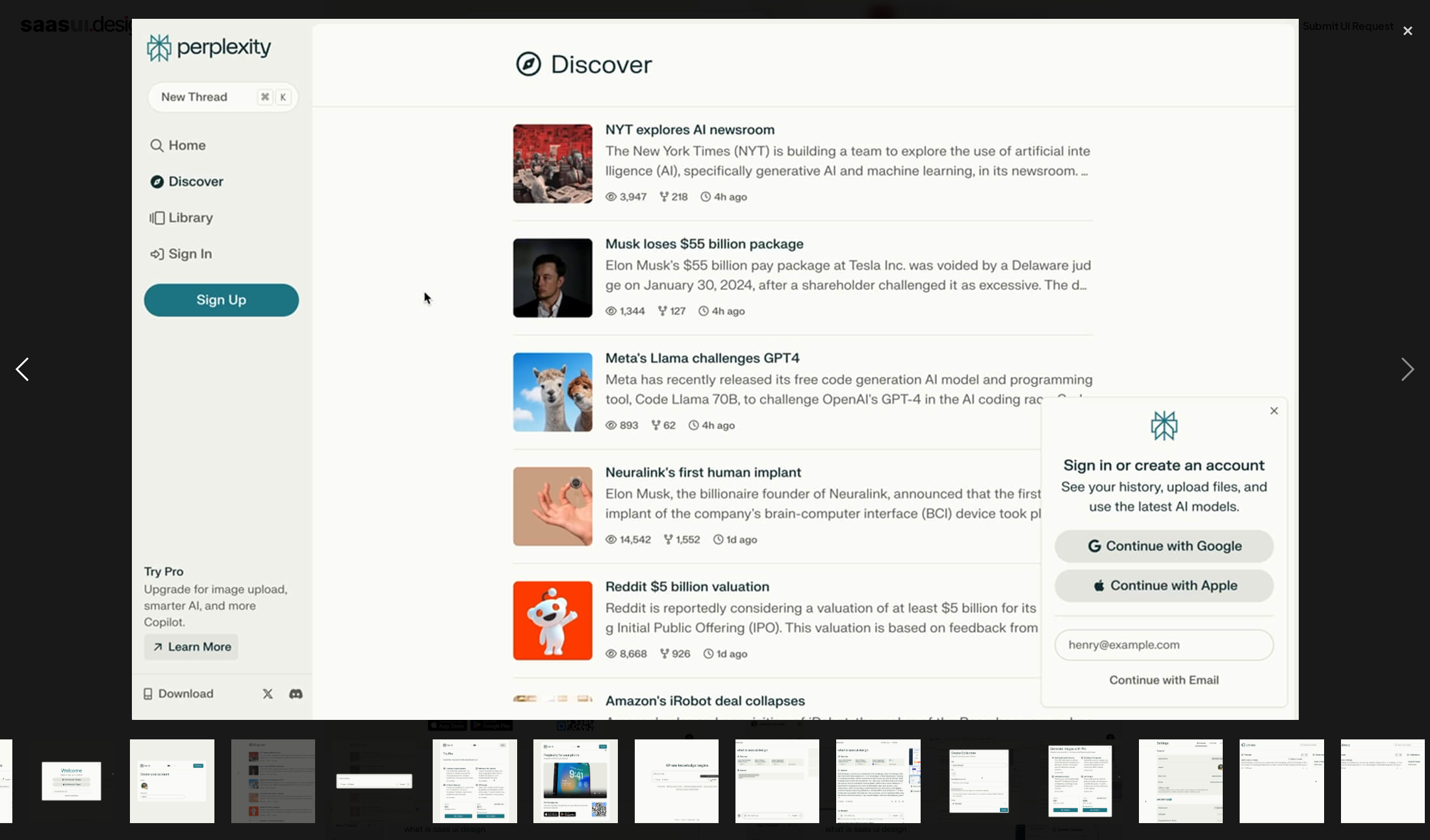
scroll to position [0, 0]
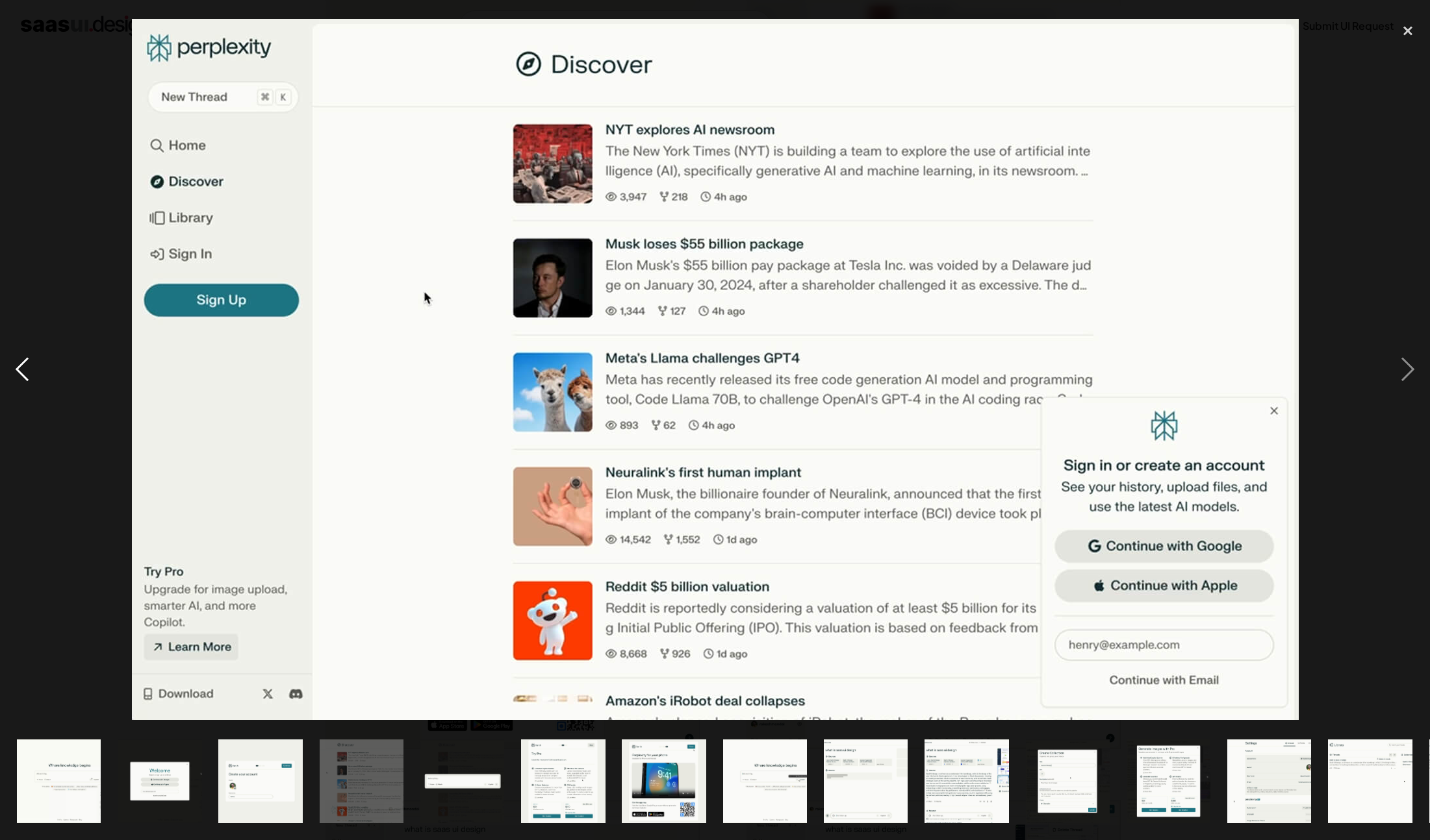
click at [21, 367] on div "previous image" at bounding box center [22, 370] width 44 height 706
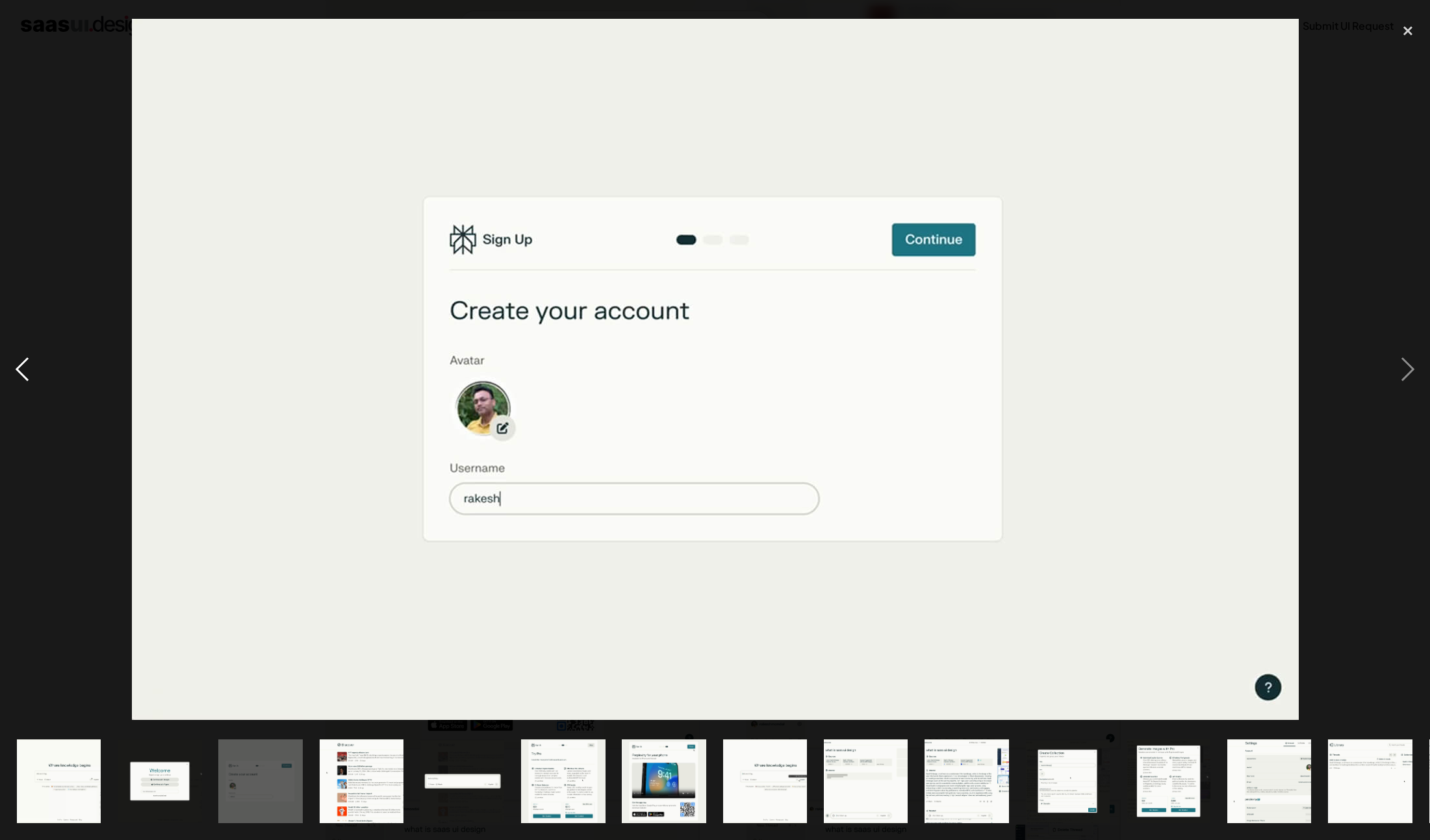
click at [21, 367] on div "previous image" at bounding box center [22, 370] width 44 height 706
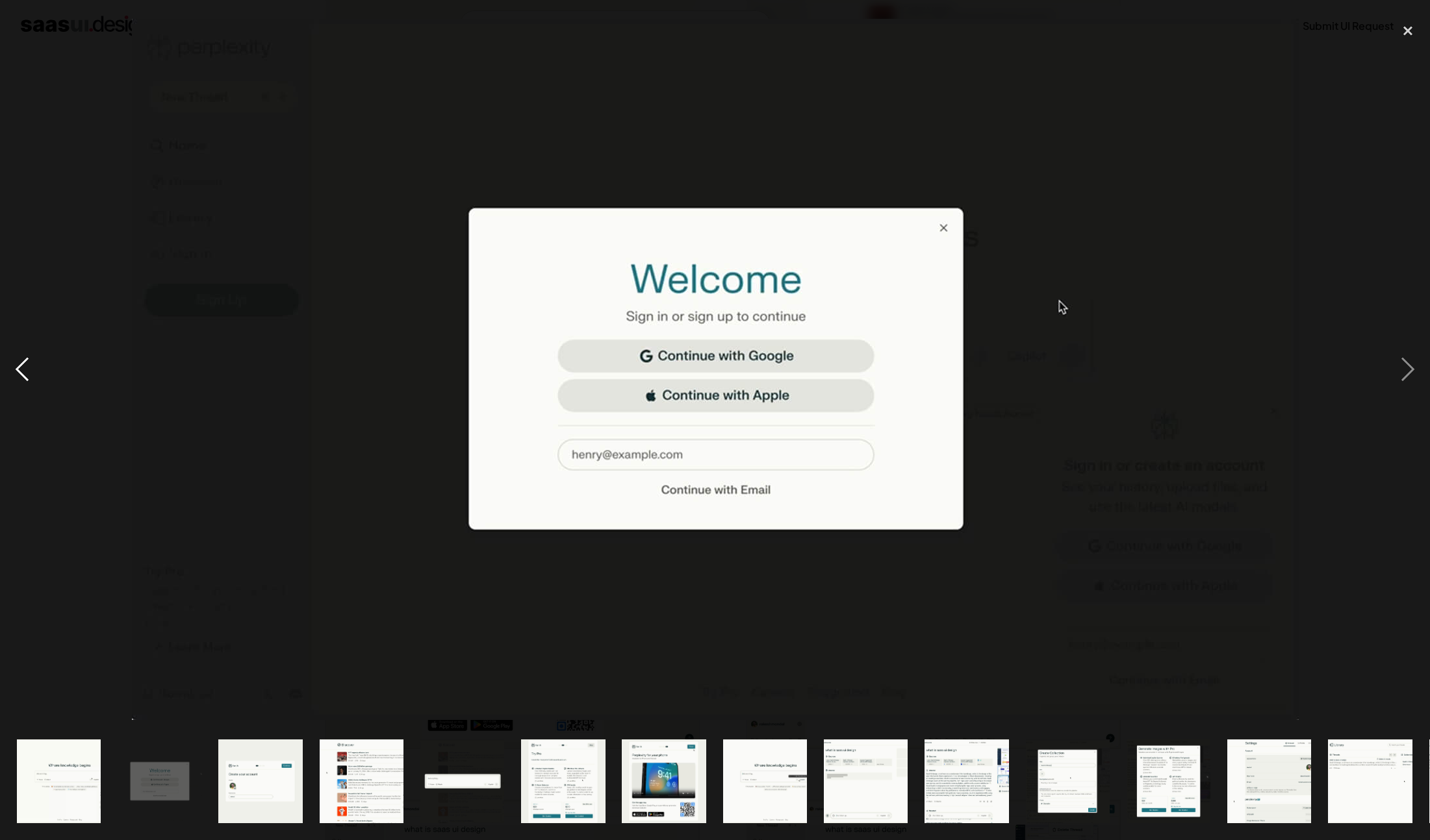
click at [21, 367] on div "previous image" at bounding box center [22, 370] width 44 height 706
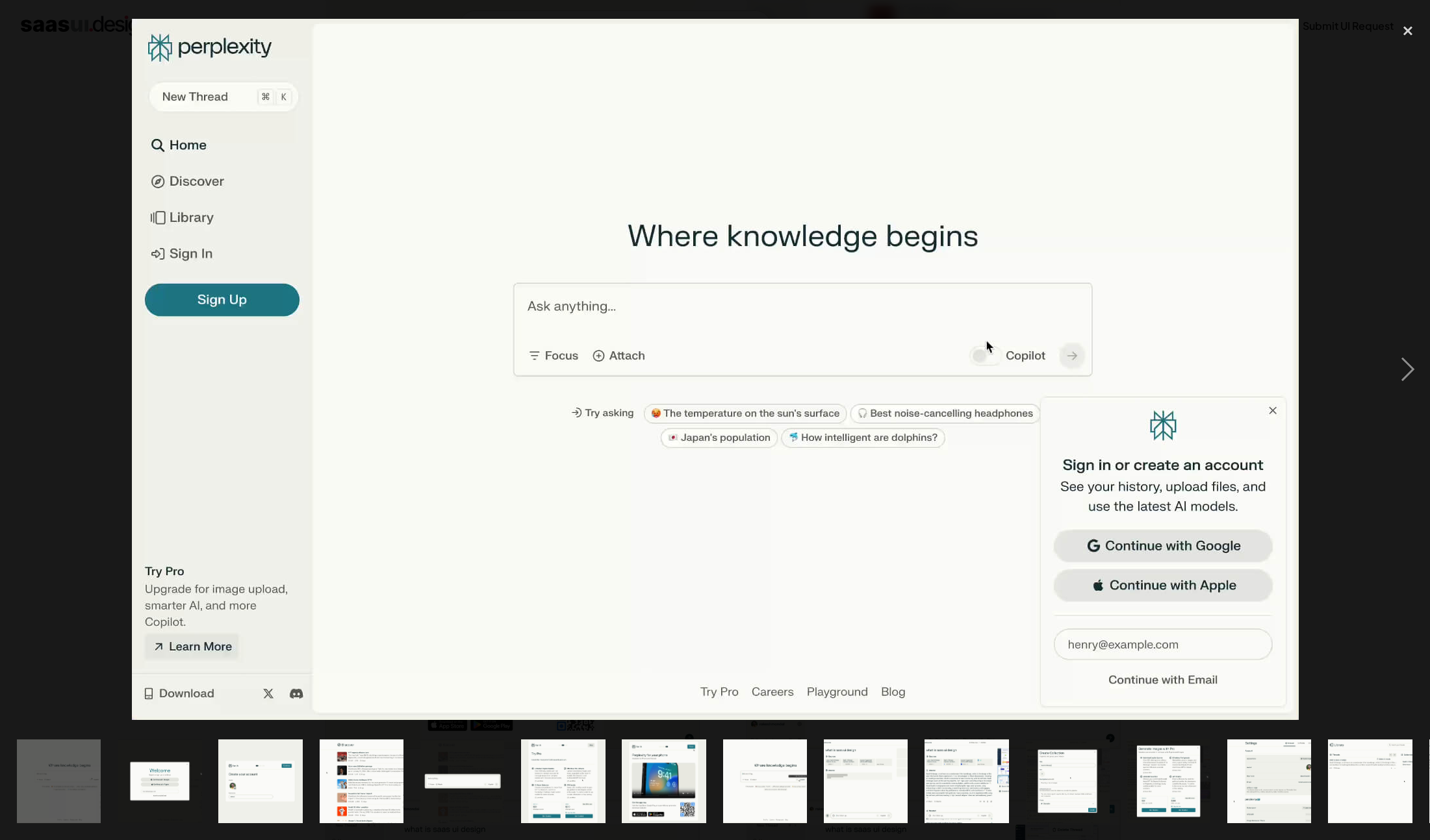
click at [21, 367] on div "previous image" at bounding box center [22, 370] width 44 height 706
click at [1402, 371] on div "next image" at bounding box center [1407, 370] width 44 height 706
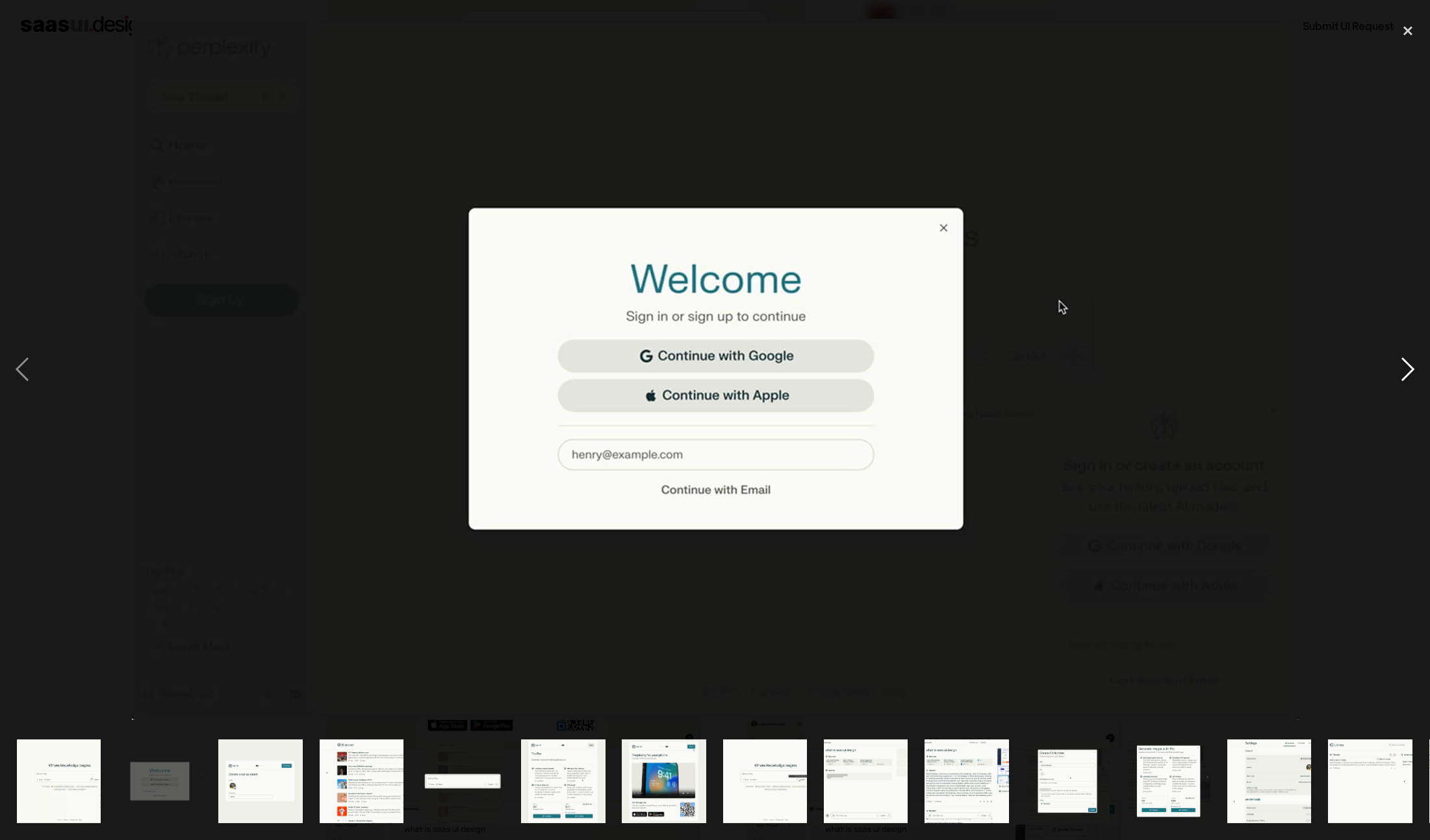
click at [1402, 371] on div "next image" at bounding box center [1407, 370] width 44 height 706
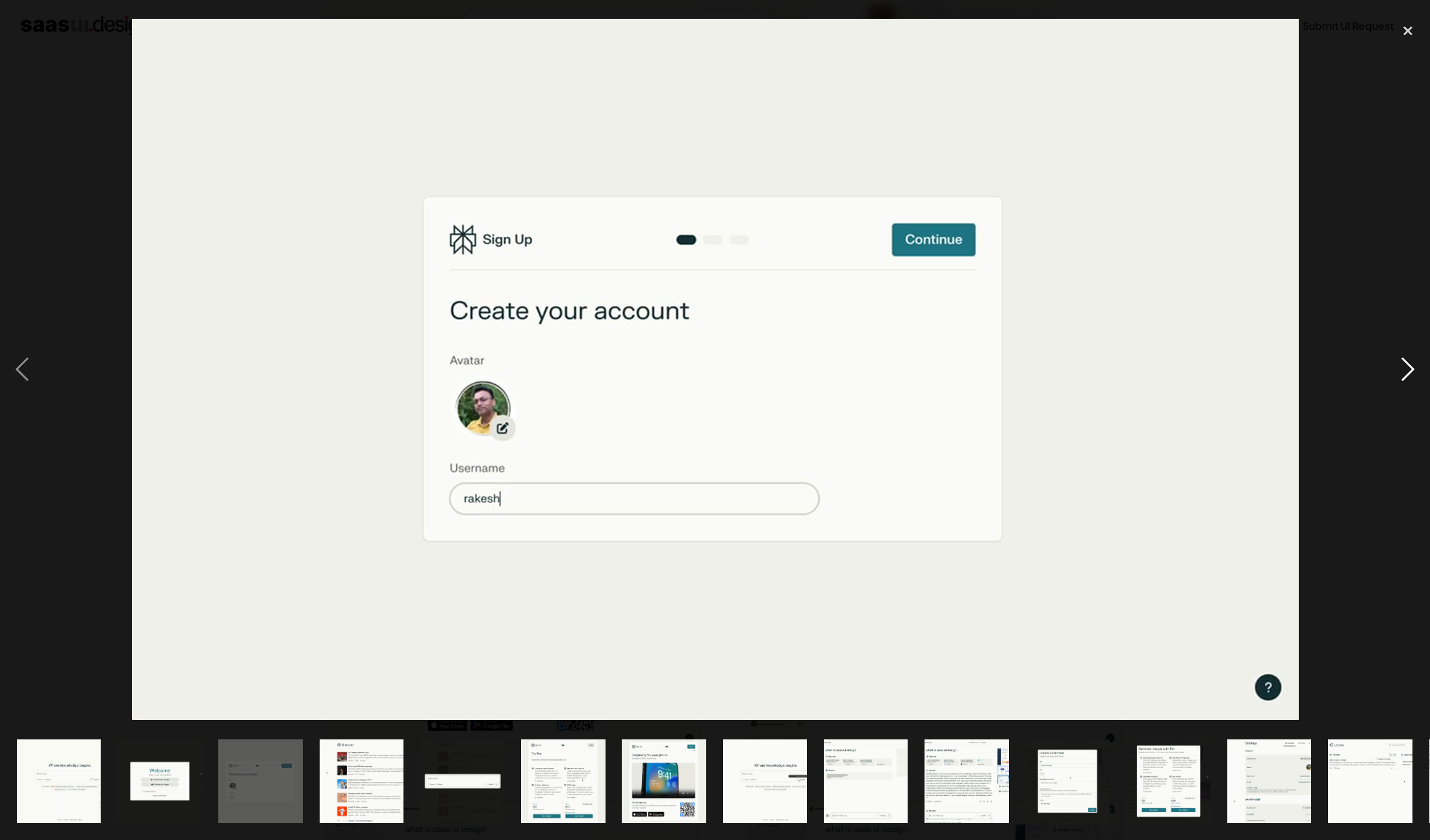
click at [1403, 371] on div "next image" at bounding box center [1407, 370] width 44 height 706
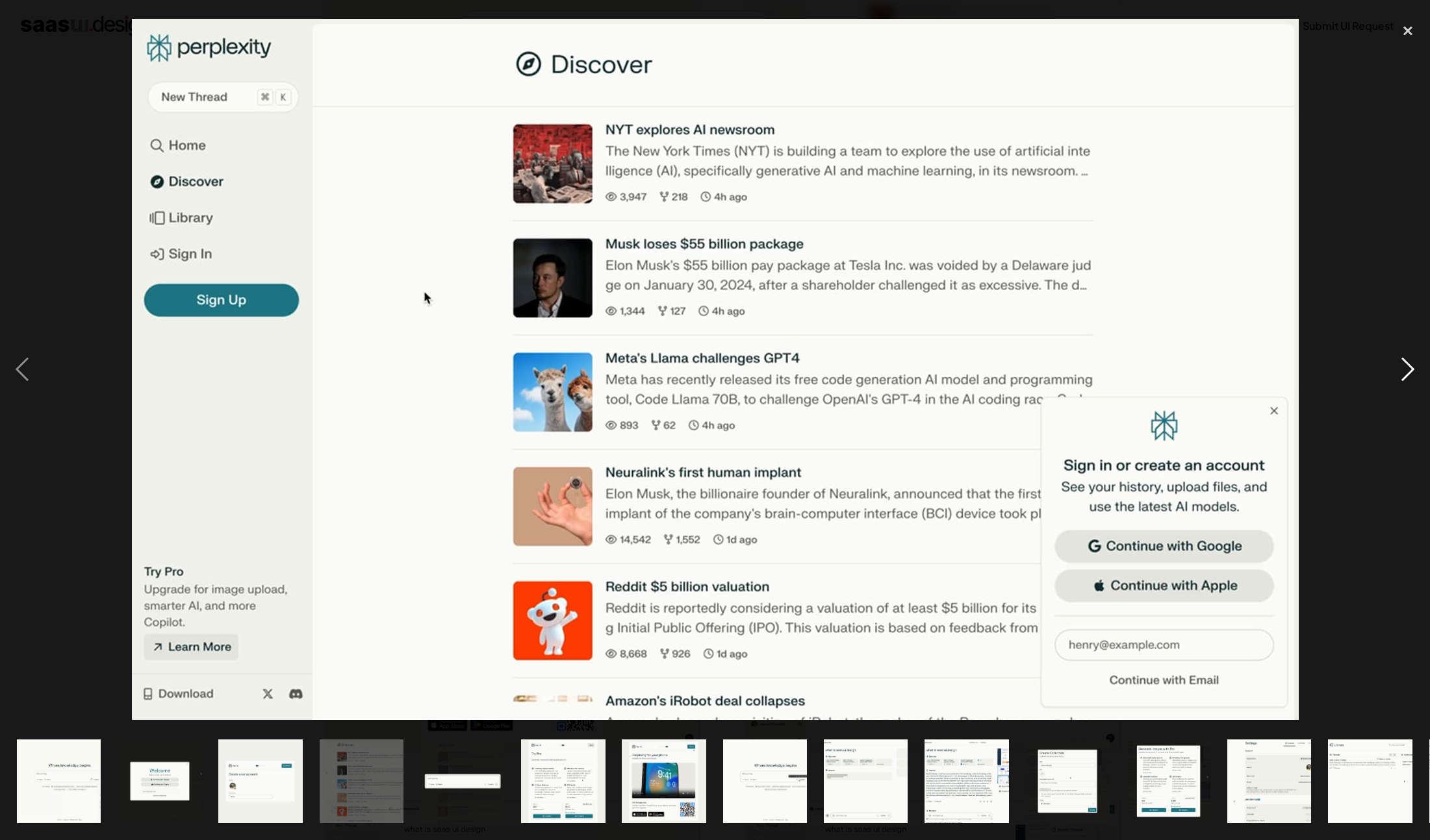
click at [1403, 371] on div "next image" at bounding box center [1407, 370] width 44 height 706
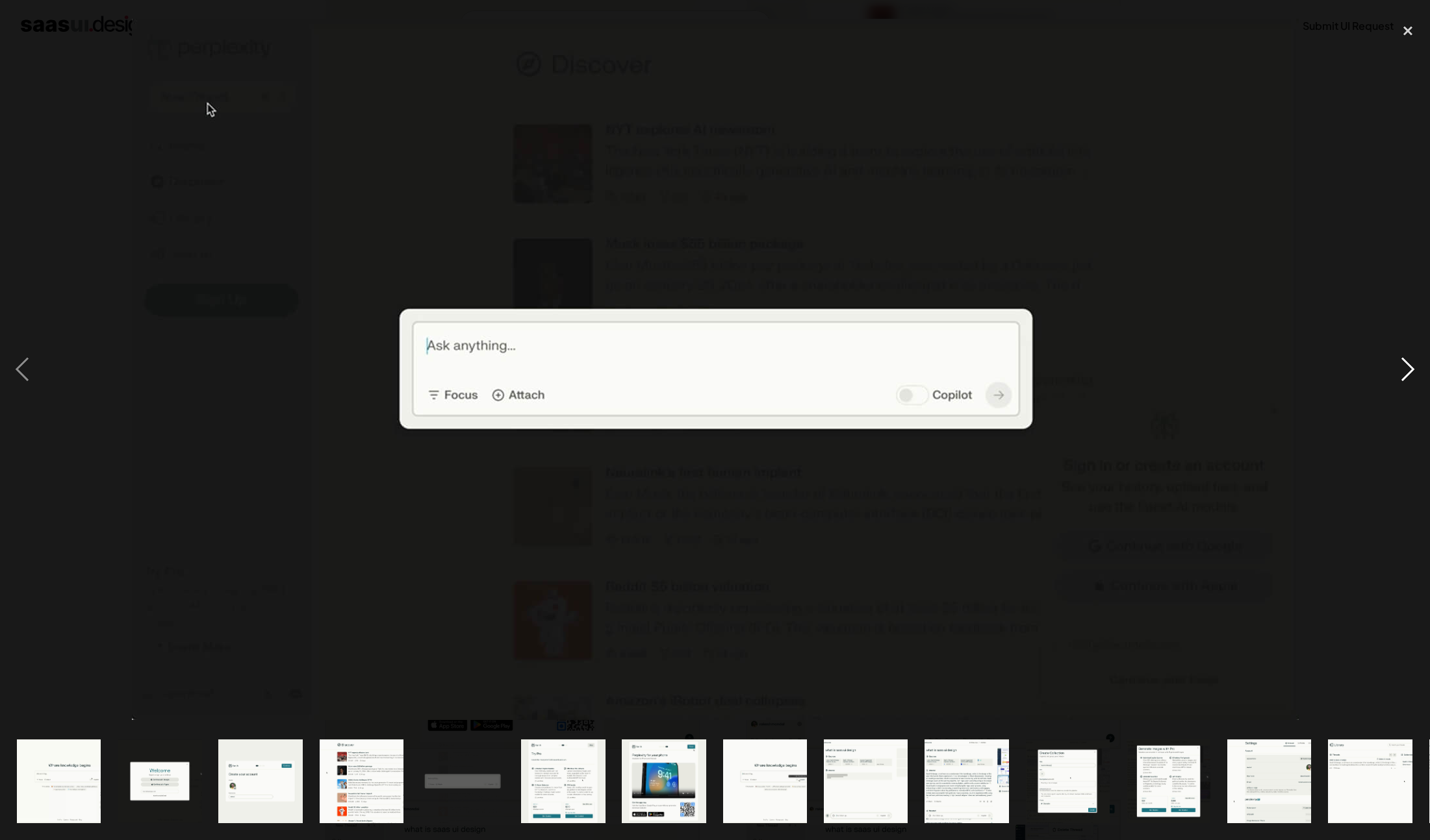
click at [1403, 371] on div "next image" at bounding box center [1407, 370] width 44 height 706
